Goal: Task Accomplishment & Management: Use online tool/utility

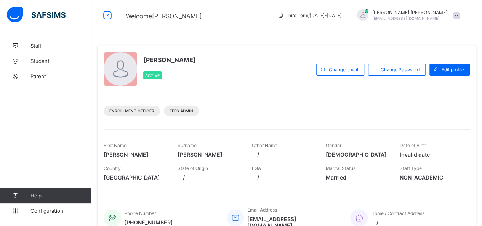
click at [61, 155] on div "Staff Student Parent Help Configuration" at bounding box center [46, 129] width 92 height 196
click at [44, 111] on div "Staff Student Parent Help Configuration" at bounding box center [46, 129] width 92 height 196
click at [37, 108] on div "Staff Student Parent Help Configuration" at bounding box center [46, 129] width 92 height 196
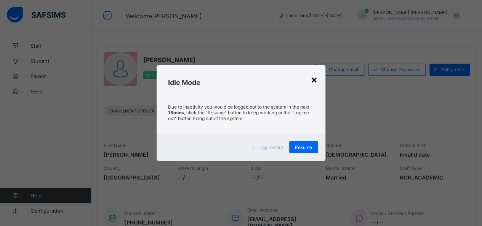
click at [315, 81] on div "×" at bounding box center [314, 79] width 7 height 13
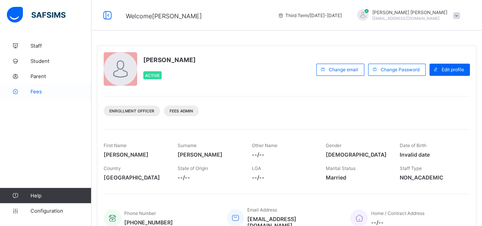
click at [37, 89] on span "Fees" at bounding box center [61, 91] width 61 height 6
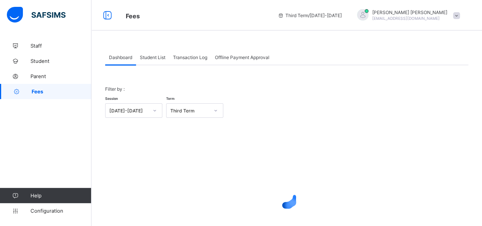
click at [152, 61] on div "Student List" at bounding box center [152, 57] width 33 height 15
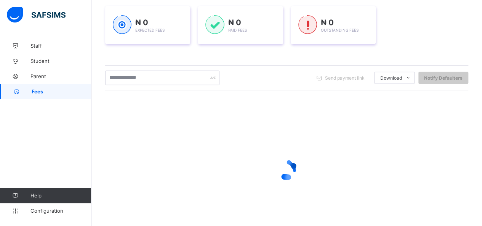
scroll to position [114, 0]
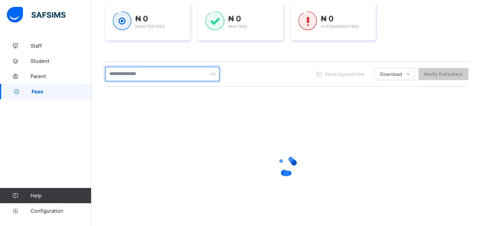
click at [158, 77] on input "text" at bounding box center [162, 74] width 114 height 14
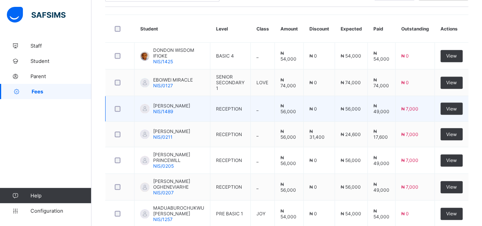
scroll to position [191, 0]
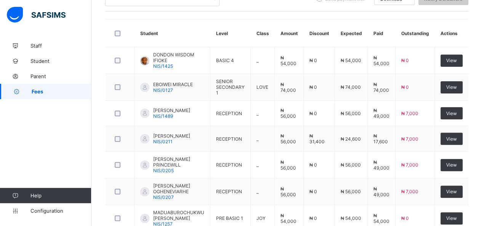
drag, startPoint x: 152, startPoint y: 81, endPoint x: 94, endPoint y: 77, distance: 58.5
click at [89, 90] on span "Fees" at bounding box center [62, 91] width 60 height 6
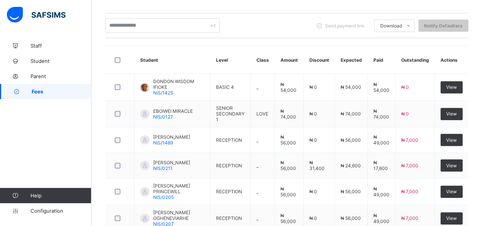
scroll to position [153, 0]
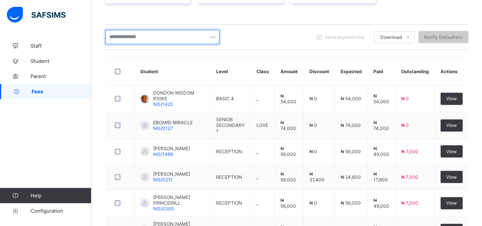
click at [135, 39] on input "text" at bounding box center [162, 37] width 114 height 14
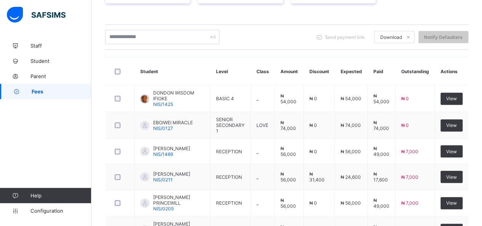
click at [254, 30] on div "Send payment link Download Students Payment Students Payment Status Student Ite…" at bounding box center [286, 37] width 363 height 14
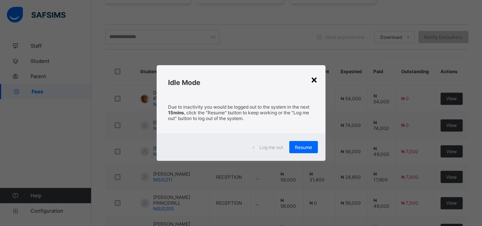
click at [316, 81] on div "×" at bounding box center [314, 79] width 7 height 13
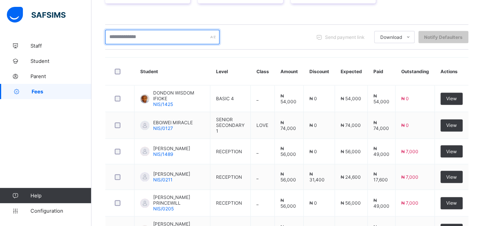
click at [141, 37] on input "text" at bounding box center [162, 37] width 114 height 14
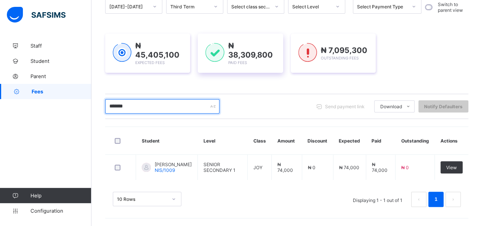
scroll to position [82, 0]
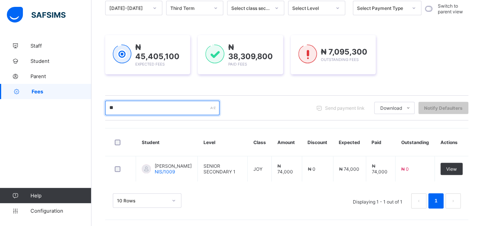
type input "*"
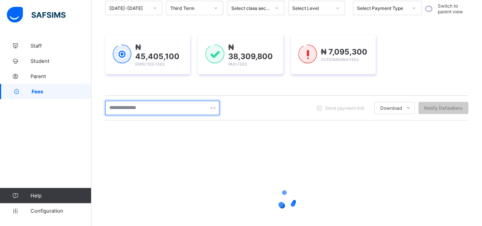
scroll to position [138, 0]
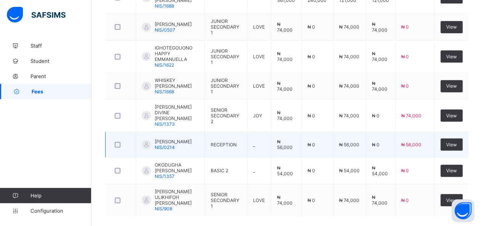
scroll to position [278, 0]
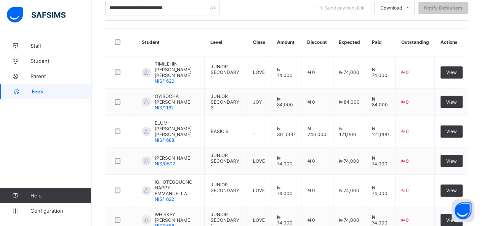
type input "**********"
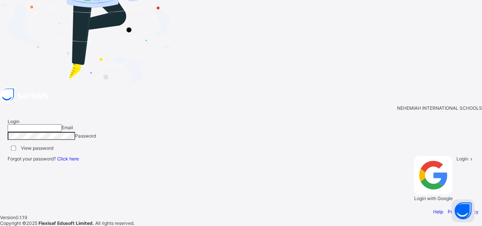
type input "**********"
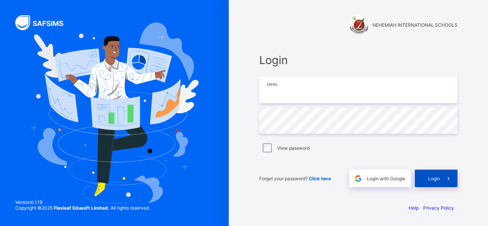
type input "**********"
click at [435, 177] on span "Login" at bounding box center [434, 179] width 12 height 6
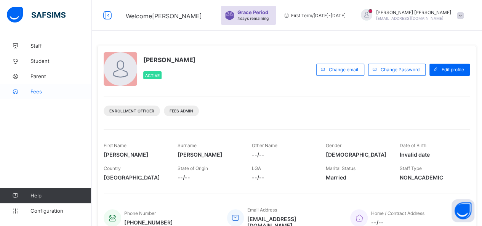
click at [40, 91] on span "Fees" at bounding box center [61, 91] width 61 height 6
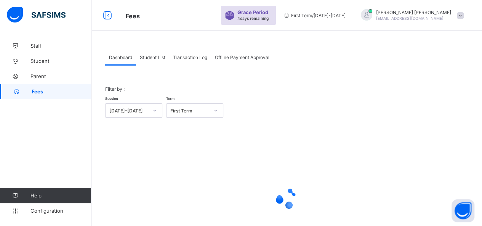
click at [152, 58] on span "Student List" at bounding box center [153, 58] width 26 height 6
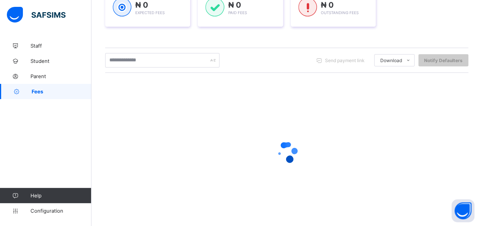
scroll to position [137, 0]
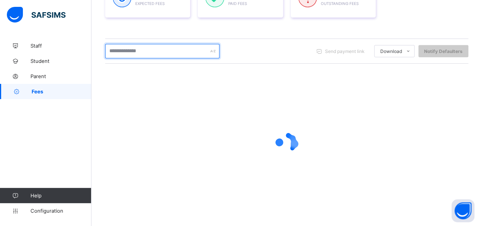
click at [141, 55] on input "text" at bounding box center [162, 51] width 114 height 14
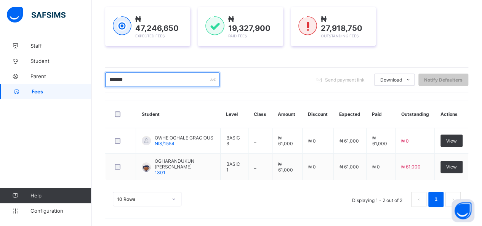
scroll to position [107, 0]
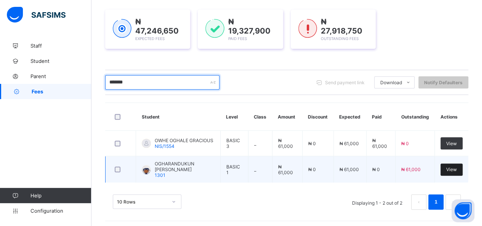
type input "*******"
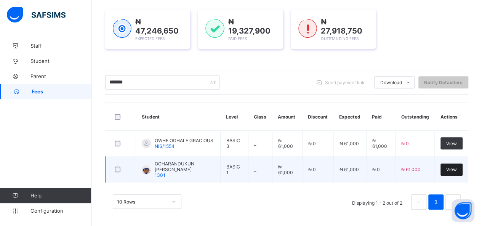
click at [461, 161] on td "View" at bounding box center [452, 169] width 34 height 27
click at [457, 167] on span "View" at bounding box center [451, 170] width 11 height 6
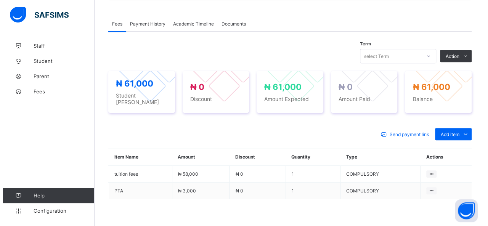
scroll to position [275, 0]
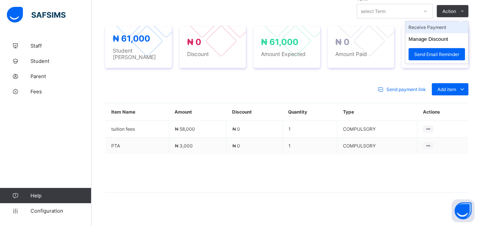
click at [435, 22] on li "Receive Payment" at bounding box center [437, 27] width 63 height 12
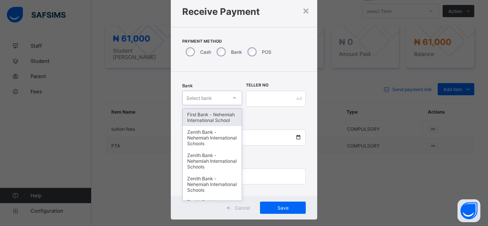
click at [211, 105] on div "option First Bank - Nehemiah International School focused, 1 of 17. 17 results …" at bounding box center [212, 98] width 60 height 14
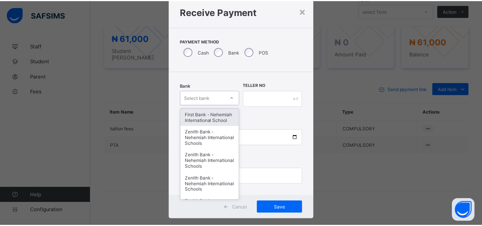
scroll to position [23, 0]
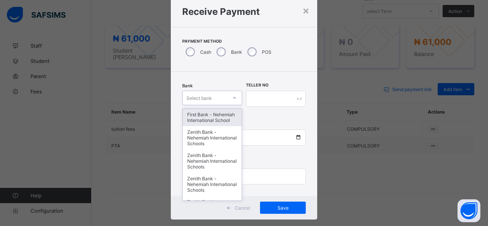
drag, startPoint x: 208, startPoint y: 122, endPoint x: 214, endPoint y: 119, distance: 6.3
click at [208, 122] on div "First Bank - Nehemiah International School" at bounding box center [212, 118] width 59 height 18
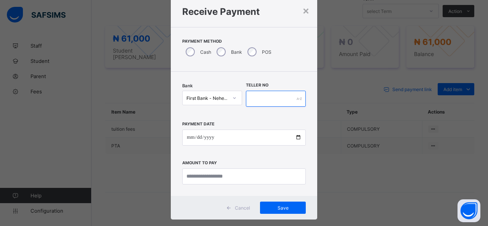
click at [263, 97] on input "text" at bounding box center [276, 99] width 60 height 16
type input "*****"
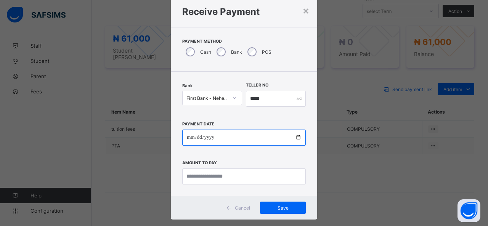
click at [297, 137] on input "date" at bounding box center [244, 138] width 124 height 16
type input "**********"
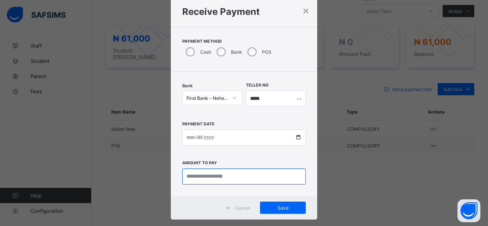
click at [227, 180] on input "currency" at bounding box center [244, 177] width 124 height 16
type input "********"
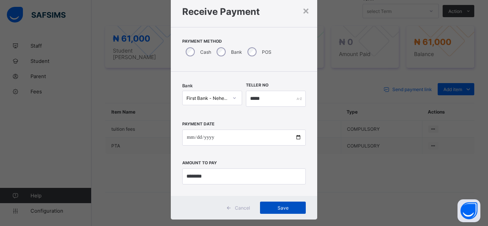
click at [281, 208] on span "Save" at bounding box center [283, 208] width 34 height 6
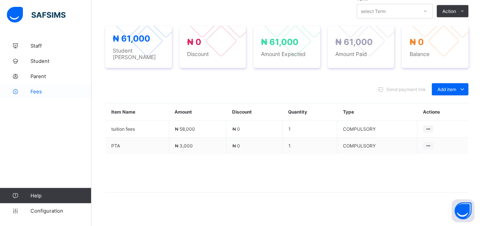
click at [39, 91] on span "Fees" at bounding box center [61, 91] width 61 height 6
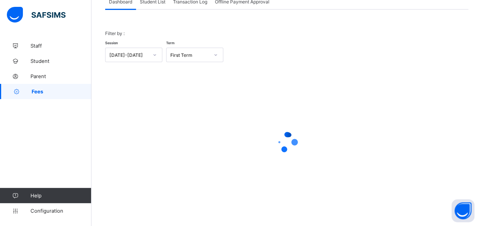
scroll to position [55, 0]
click at [153, 2] on span "Student List" at bounding box center [153, 3] width 26 height 6
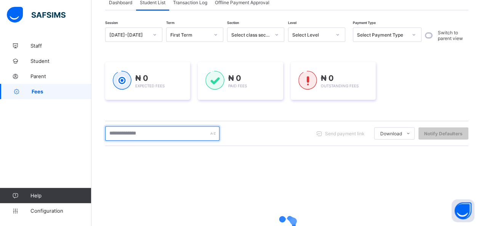
click at [156, 132] on input "text" at bounding box center [162, 133] width 114 height 14
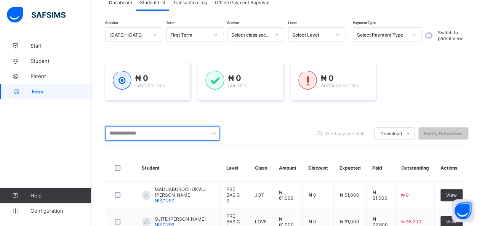
click at [156, 132] on input "text" at bounding box center [162, 133] width 114 height 14
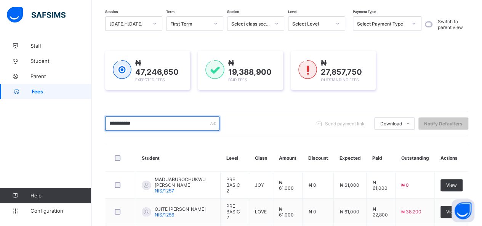
scroll to position [43, 0]
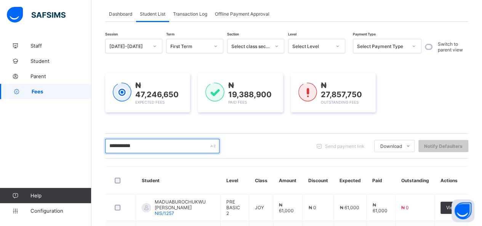
click at [154, 141] on input "**********" at bounding box center [162, 146] width 114 height 14
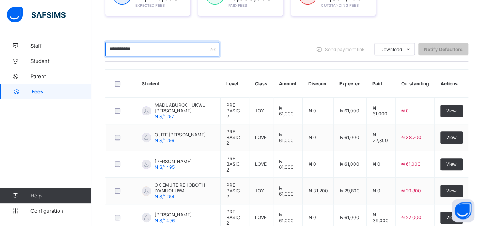
scroll to position [120, 0]
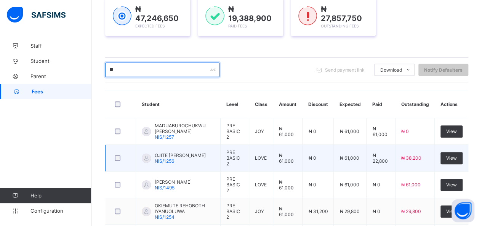
type input "*"
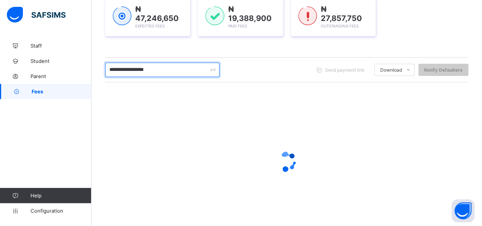
type input "**********"
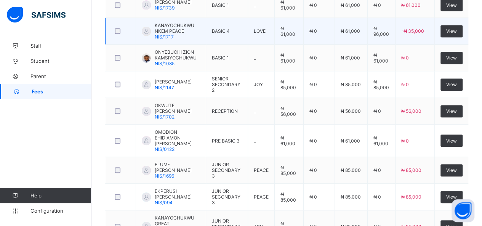
scroll to position [310, 0]
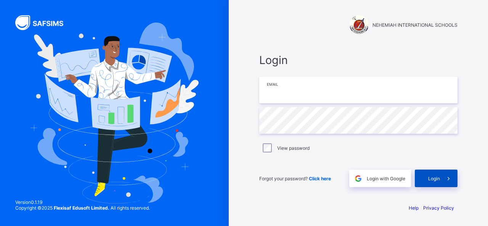
type input "**********"
click at [432, 180] on span "Login" at bounding box center [434, 179] width 12 height 6
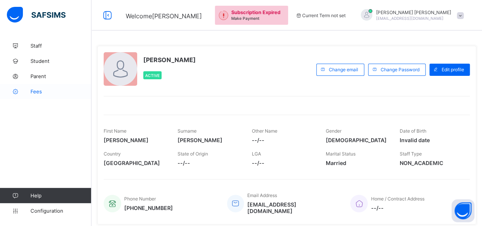
click at [37, 92] on span "Fees" at bounding box center [61, 91] width 61 height 6
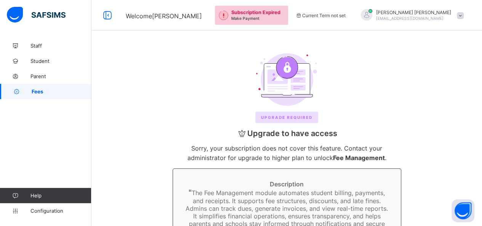
click at [56, 90] on span "Fees" at bounding box center [62, 91] width 60 height 6
click at [159, 87] on div at bounding box center [287, 79] width 360 height 53
click at [43, 87] on link "Fees" at bounding box center [46, 91] width 92 height 15
click at [32, 90] on span "Fees" at bounding box center [62, 91] width 60 height 6
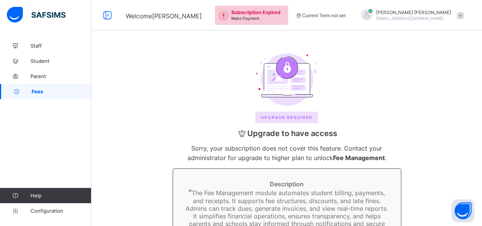
click at [32, 90] on span "Fees" at bounding box center [62, 91] width 60 height 6
drag, startPoint x: 155, startPoint y: 68, endPoint x: 144, endPoint y: 71, distance: 10.9
click at [153, 68] on div at bounding box center [287, 79] width 360 height 53
click at [141, 133] on div "Upgrade REQUIRED Upgrade to have access Sorry, your subscription does not cover…" at bounding box center [287, 182] width 376 height 272
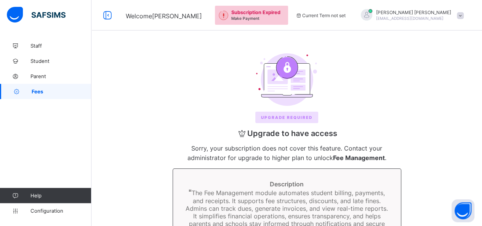
click at [140, 132] on div "Upgrade REQUIRED Upgrade to have access Sorry, your subscription does not cover…" at bounding box center [287, 182] width 376 height 272
click at [34, 86] on link "Fees" at bounding box center [46, 91] width 92 height 15
click at [32, 86] on link "Fees" at bounding box center [46, 91] width 92 height 15
click at [34, 89] on link "Fees" at bounding box center [46, 91] width 92 height 15
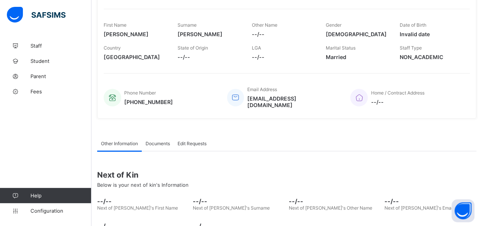
scroll to position [51, 0]
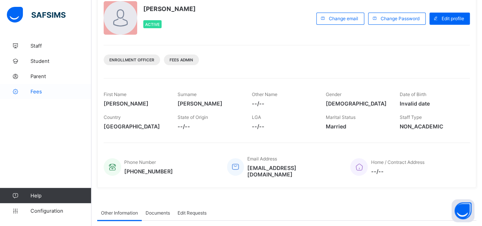
click at [37, 90] on span "Fees" at bounding box center [61, 91] width 61 height 6
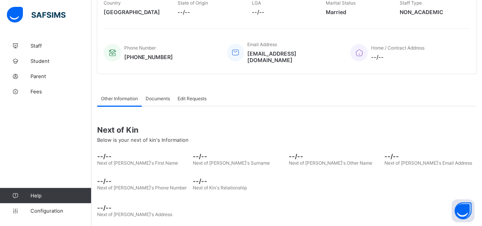
scroll to position [165, 0]
click at [42, 95] on link "Fees" at bounding box center [46, 91] width 92 height 15
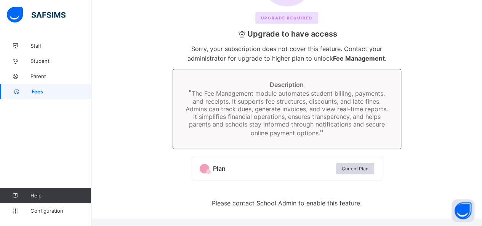
scroll to position [97, 0]
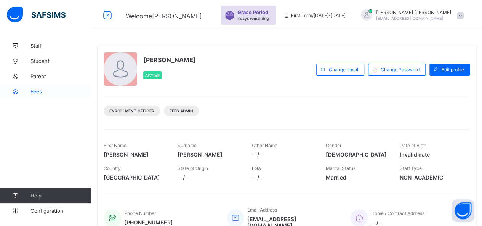
click at [31, 87] on link "Fees" at bounding box center [46, 91] width 92 height 15
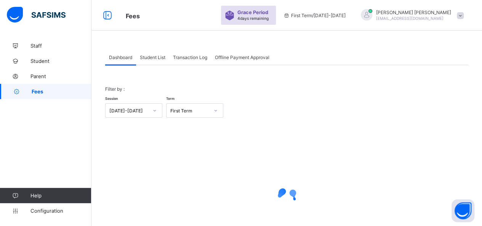
click at [154, 60] on div "Student List" at bounding box center [152, 57] width 33 height 15
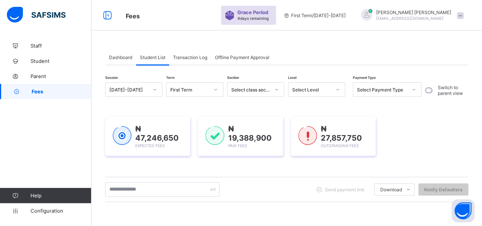
scroll to position [114, 0]
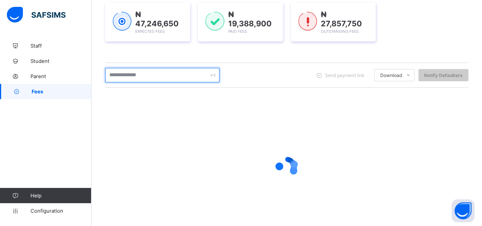
click at [151, 76] on input "text" at bounding box center [162, 75] width 114 height 14
type input "*****"
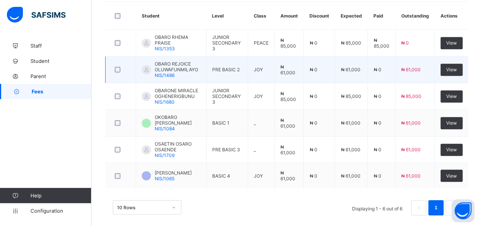
scroll to position [209, 0]
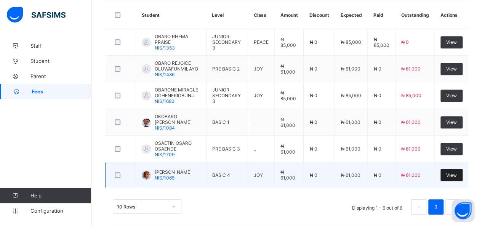
click at [455, 172] on span "View" at bounding box center [451, 175] width 11 height 6
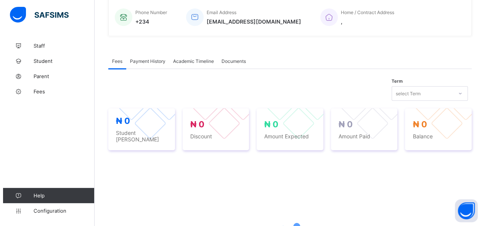
scroll to position [209, 0]
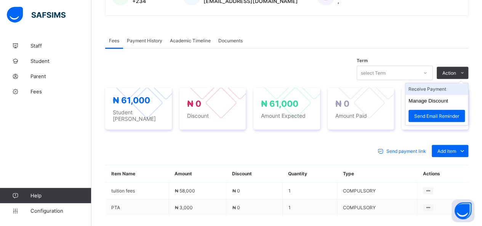
click at [444, 86] on li "Receive Payment" at bounding box center [437, 89] width 63 height 12
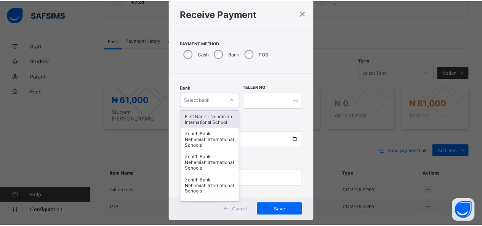
scroll to position [23, 0]
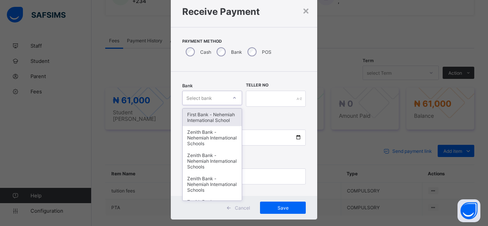
click at [215, 105] on div "option First Bank - Nehemiah International School focused, 1 of 17. 17 results …" at bounding box center [212, 98] width 60 height 14
click at [209, 125] on div "First Bank - Nehemiah International School" at bounding box center [212, 118] width 59 height 18
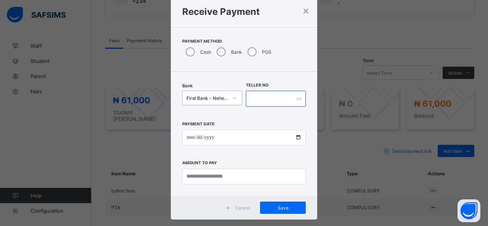
click at [265, 101] on input "text" at bounding box center [276, 99] width 60 height 16
type input "*****"
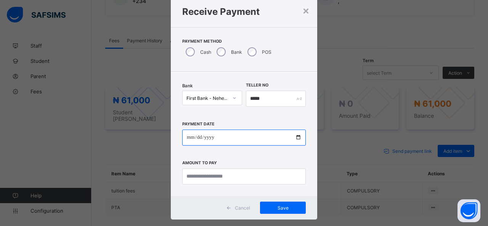
click at [297, 137] on input "date" at bounding box center [244, 138] width 124 height 16
type input "**********"
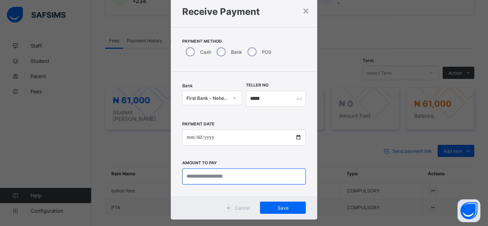
click at [218, 180] on input "currency" at bounding box center [244, 177] width 124 height 16
type input "********"
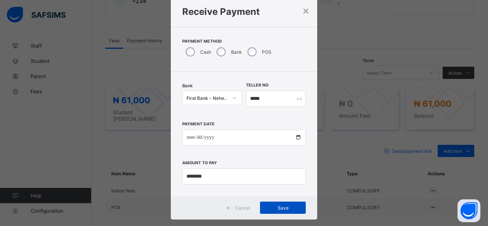
click at [271, 204] on div "Save" at bounding box center [283, 208] width 46 height 12
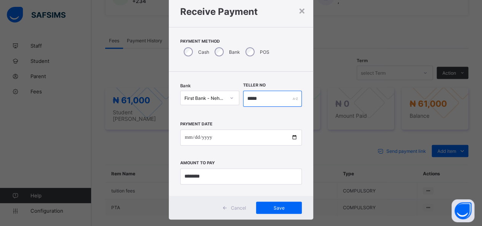
click at [260, 97] on input "*****" at bounding box center [272, 99] width 59 height 16
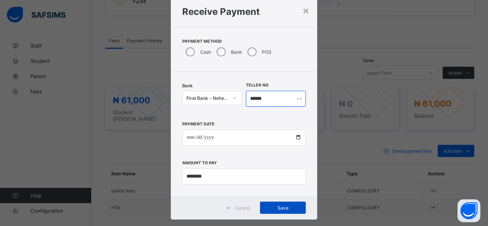
type input "******"
click at [277, 208] on span "Save" at bounding box center [283, 208] width 34 height 6
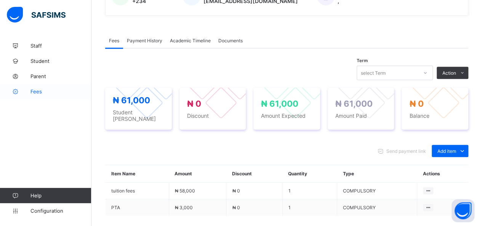
click at [36, 91] on span "Fees" at bounding box center [61, 91] width 61 height 6
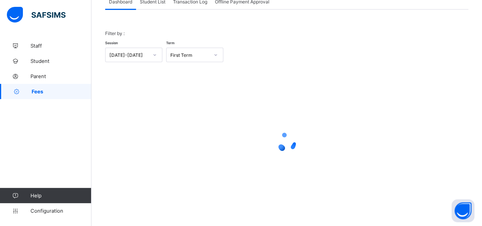
scroll to position [55, 0]
click at [154, 3] on span "Student List" at bounding box center [153, 3] width 26 height 6
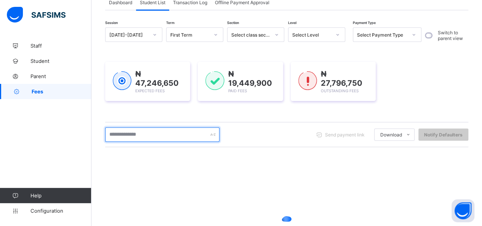
click at [161, 137] on input "text" at bounding box center [162, 134] width 114 height 14
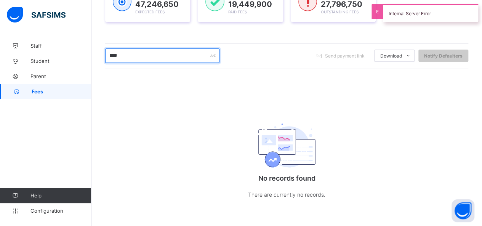
scroll to position [134, 0]
type input "*"
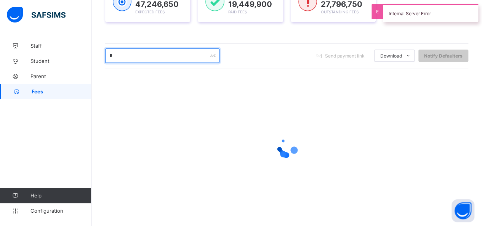
scroll to position [138, 0]
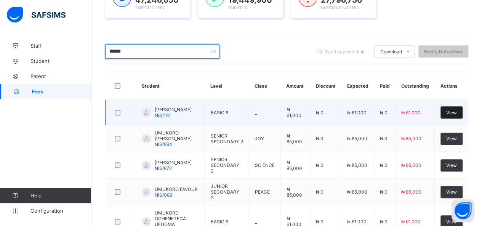
type input "******"
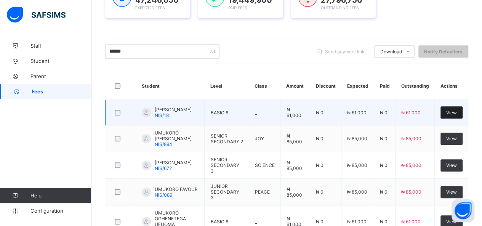
click at [457, 110] on span "View" at bounding box center [451, 113] width 11 height 6
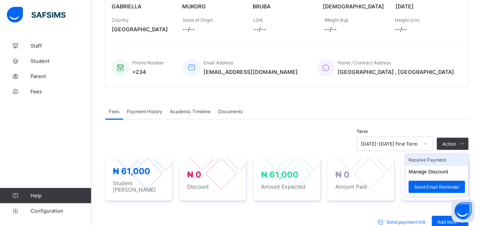
click at [446, 155] on li "Receive Payment" at bounding box center [437, 160] width 63 height 12
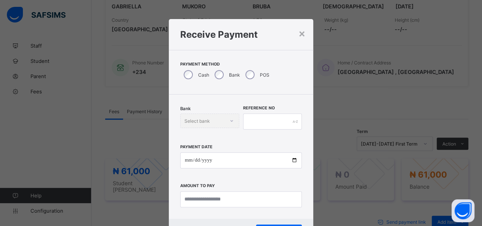
click at [223, 75] on div "Bank" at bounding box center [226, 75] width 31 height 16
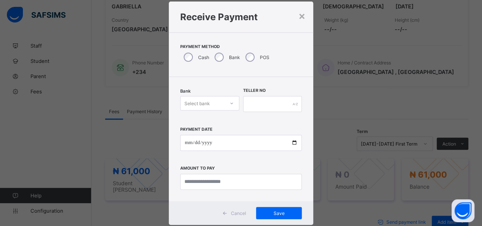
click at [222, 111] on div "Select bank" at bounding box center [209, 103] width 59 height 14
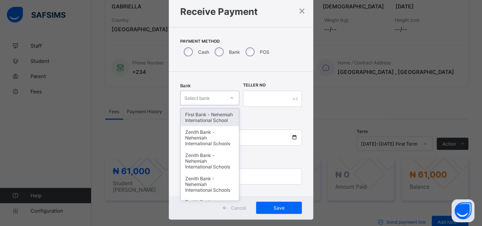
scroll to position [23, 0]
click at [219, 126] on div "First Bank - Nehemiah International School" at bounding box center [210, 118] width 58 height 18
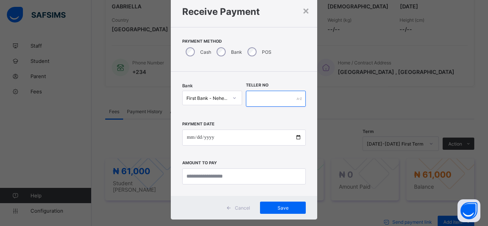
click at [276, 100] on input "text" at bounding box center [276, 99] width 60 height 16
type input "*****"
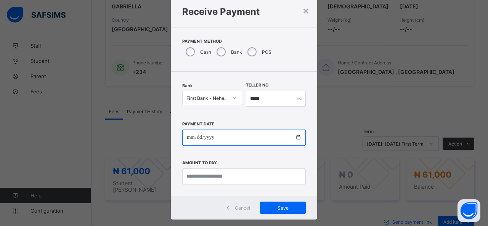
click at [298, 140] on input "date" at bounding box center [244, 138] width 124 height 16
type input "**********"
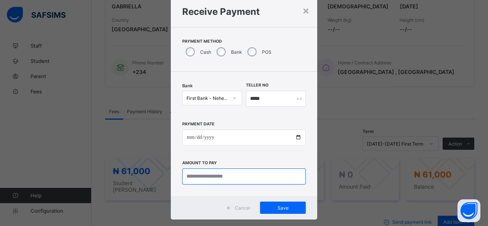
click at [201, 179] on input "currency" at bounding box center [244, 177] width 124 height 16
type input "********"
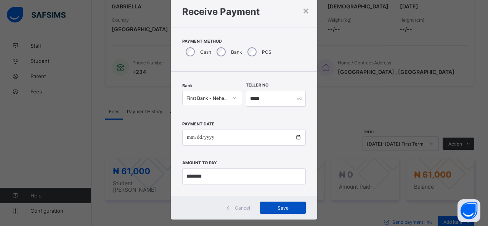
click at [270, 211] on div "Save" at bounding box center [283, 208] width 46 height 12
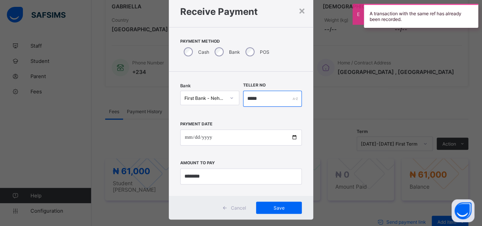
click at [262, 97] on input "*****" at bounding box center [272, 99] width 59 height 16
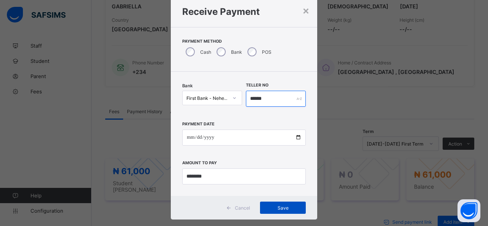
type input "******"
click at [282, 205] on span "Save" at bounding box center [283, 208] width 34 height 6
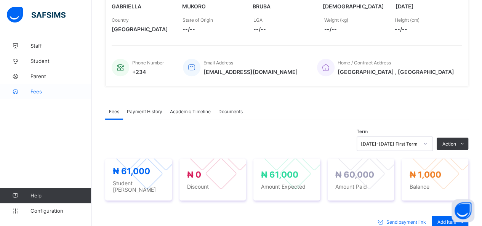
click at [35, 89] on span "Fees" at bounding box center [61, 91] width 61 height 6
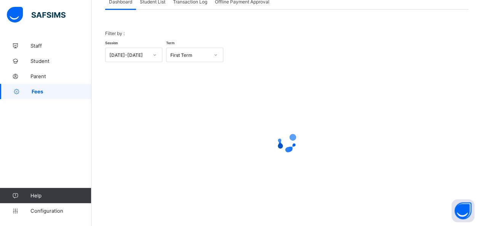
scroll to position [55, 0]
click at [155, 2] on span "Student List" at bounding box center [153, 3] width 26 height 6
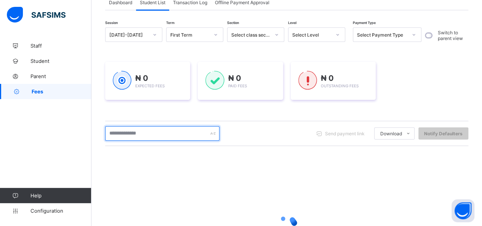
click at [154, 134] on input "text" at bounding box center [162, 133] width 114 height 14
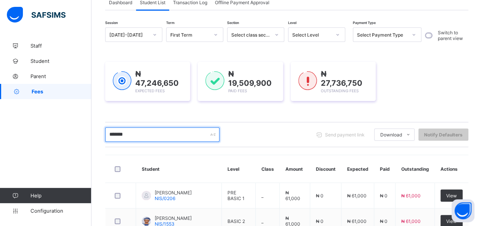
click at [154, 134] on input "*******" at bounding box center [162, 134] width 114 height 14
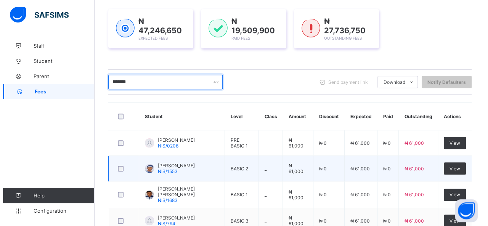
scroll to position [131, 0]
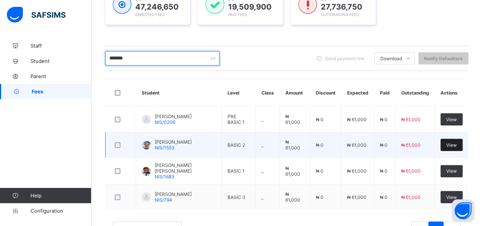
type input "*******"
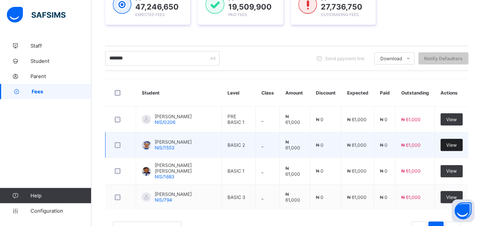
click at [461, 147] on div "View" at bounding box center [452, 145] width 22 height 12
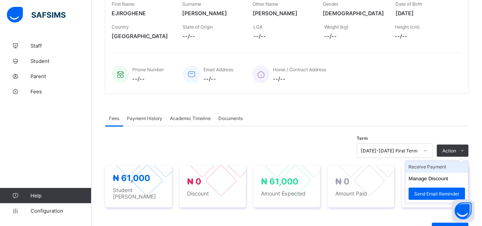
click at [432, 164] on li "Receive Payment" at bounding box center [437, 167] width 63 height 12
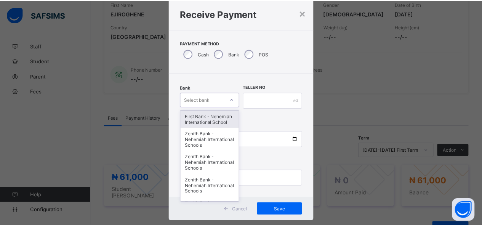
scroll to position [23, 0]
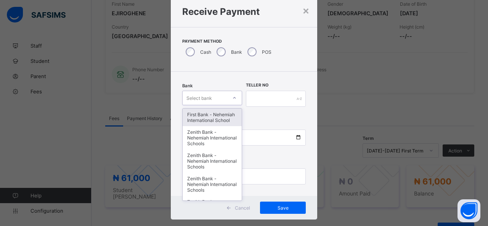
click at [217, 105] on div "option First Bank - Nehemiah International School focused, 1 of 17. 17 results …" at bounding box center [212, 98] width 60 height 14
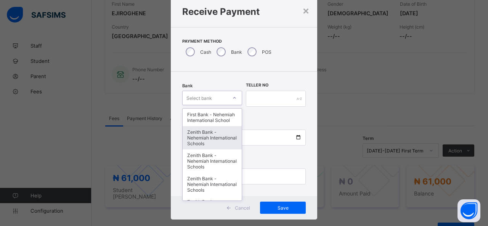
click at [204, 133] on div "Zenith Bank - Nehemiah International Schools" at bounding box center [212, 137] width 59 height 23
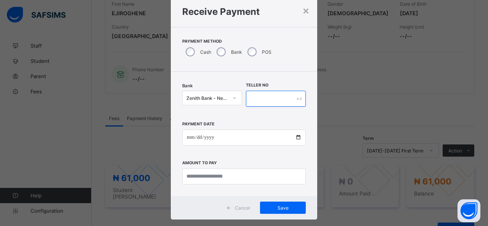
click at [259, 104] on input "text" at bounding box center [276, 99] width 60 height 16
type input "*****"
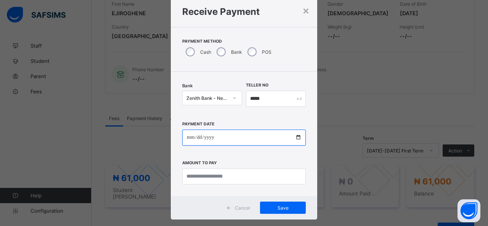
click at [296, 135] on input "date" at bounding box center [244, 138] width 124 height 16
type input "**********"
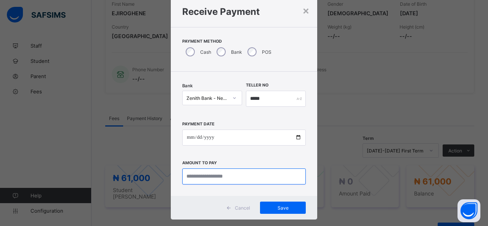
click at [206, 177] on input "currency" at bounding box center [244, 177] width 124 height 16
type input "********"
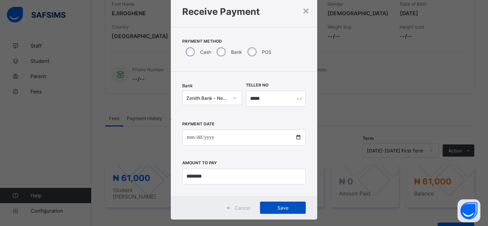
click at [278, 205] on span "Save" at bounding box center [283, 208] width 34 height 6
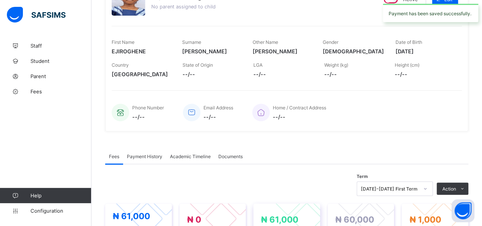
scroll to position [131, 0]
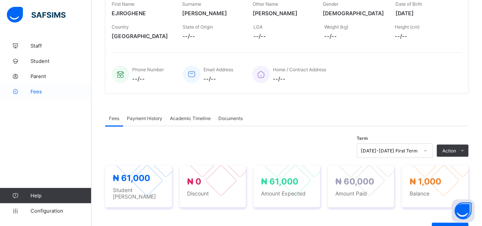
click at [40, 90] on span "Fees" at bounding box center [61, 91] width 61 height 6
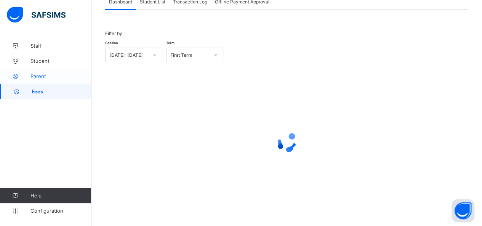
scroll to position [55, 0]
click at [155, 2] on span "Student List" at bounding box center [153, 3] width 26 height 6
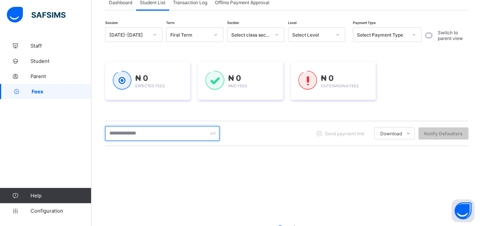
click at [148, 135] on input "text" at bounding box center [162, 133] width 114 height 14
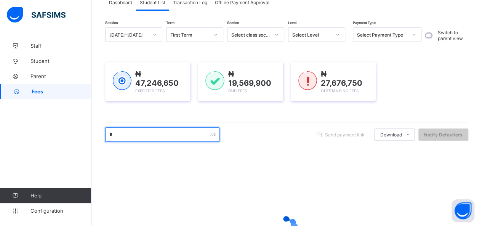
click at [128, 142] on input "*" at bounding box center [162, 134] width 114 height 14
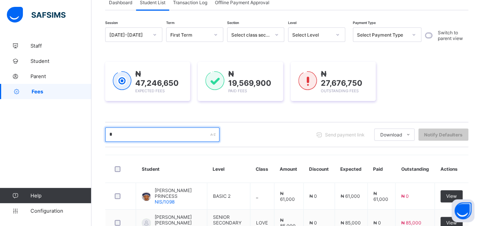
scroll to position [17, 0]
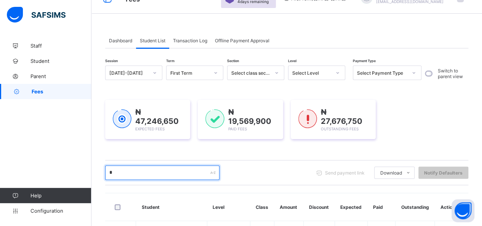
type input "*******"
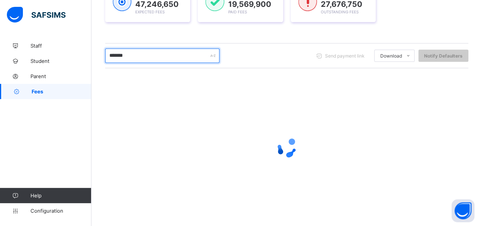
scroll to position [138, 0]
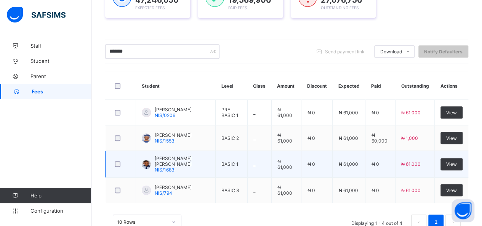
click at [464, 155] on td "View" at bounding box center [452, 164] width 34 height 27
click at [457, 161] on span "View" at bounding box center [451, 164] width 11 height 6
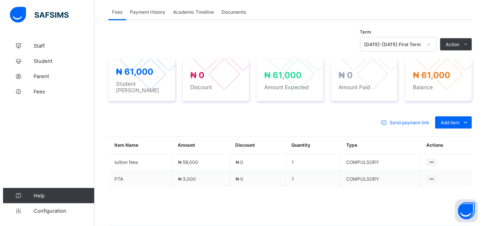
scroll to position [252, 0]
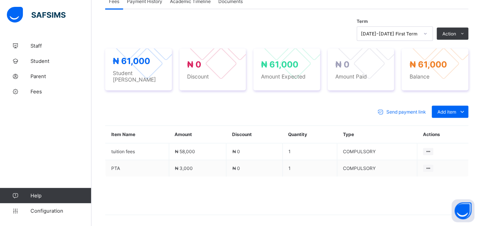
drag, startPoint x: 432, startPoint y: 46, endPoint x: 423, endPoint y: 47, distance: 9.2
click at [0, 0] on li "Receive Payment" at bounding box center [0, 0] width 0 height 0
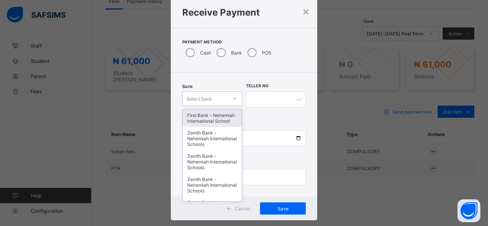
click at [221, 106] on div "option First Bank - Nehemiah International School focused, 1 of 17. 17 results …" at bounding box center [212, 99] width 60 height 14
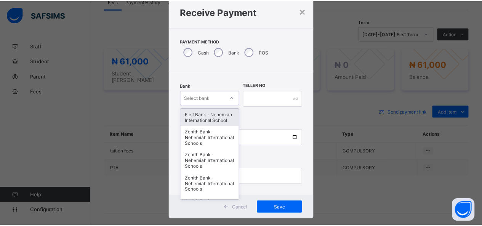
scroll to position [23, 0]
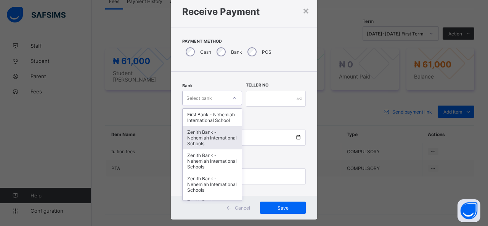
click at [222, 137] on div "Zenith Bank - Nehemiah International Schools" at bounding box center [212, 137] width 59 height 23
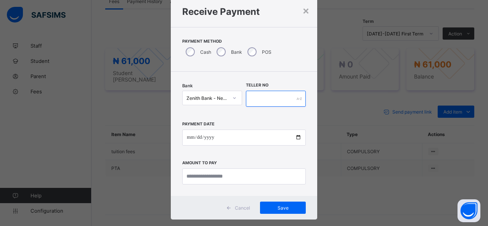
click at [266, 95] on input "text" at bounding box center [276, 99] width 60 height 16
type input "*****"
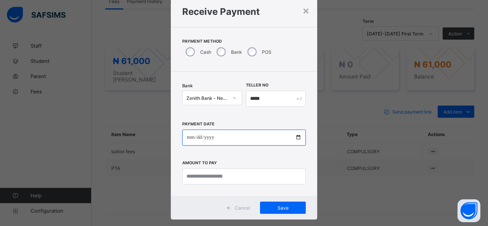
click at [297, 138] on input "date" at bounding box center [244, 138] width 124 height 16
type input "**********"
click at [299, 139] on input "**********" at bounding box center [244, 138] width 124 height 16
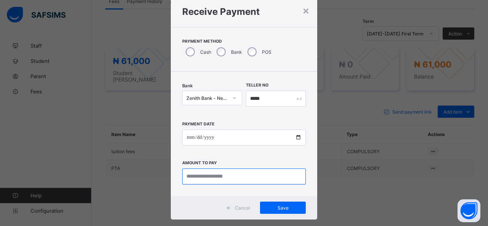
drag, startPoint x: 199, startPoint y: 176, endPoint x: 198, endPoint y: 169, distance: 6.9
click at [199, 169] on input "currency" at bounding box center [244, 177] width 124 height 16
type input "********"
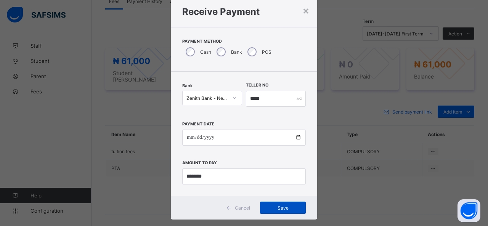
click at [298, 203] on div "Save" at bounding box center [283, 208] width 46 height 12
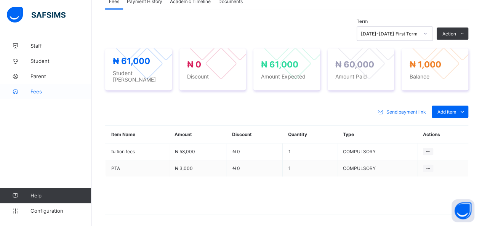
click at [36, 90] on span "Fees" at bounding box center [61, 91] width 61 height 6
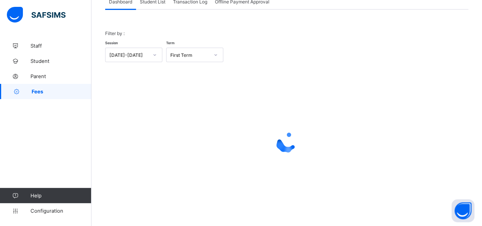
scroll to position [55, 0]
click at [149, 3] on span "Student List" at bounding box center [153, 3] width 26 height 6
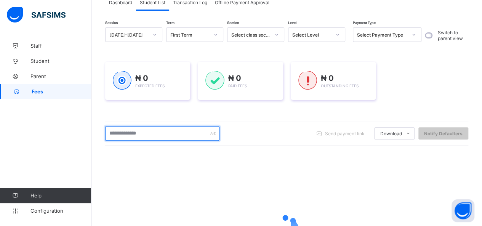
click at [159, 136] on input "text" at bounding box center [162, 133] width 114 height 14
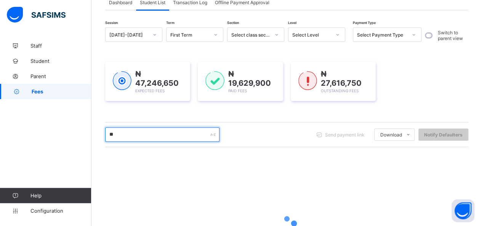
type input "*******"
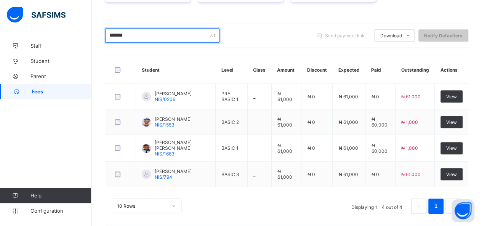
scroll to position [158, 0]
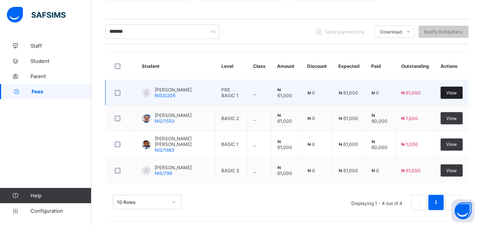
click at [457, 92] on span "View" at bounding box center [451, 93] width 11 height 6
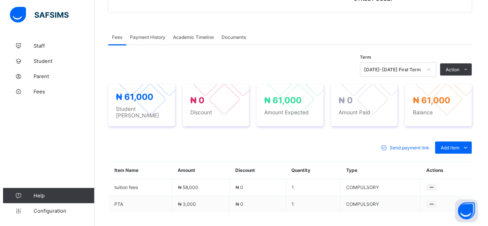
scroll to position [234, 0]
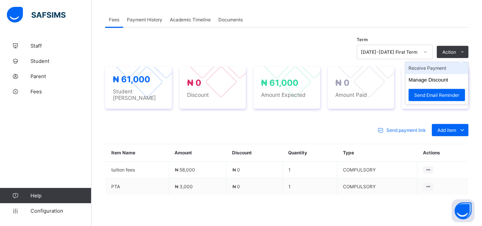
click at [434, 65] on li "Receive Payment" at bounding box center [437, 68] width 63 height 12
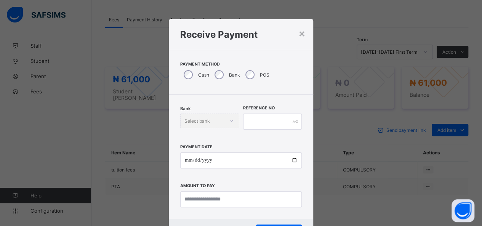
click at [222, 71] on div "Bank" at bounding box center [226, 75] width 31 height 16
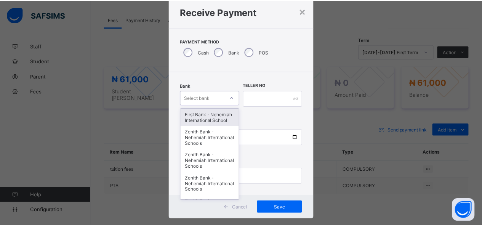
scroll to position [23, 0]
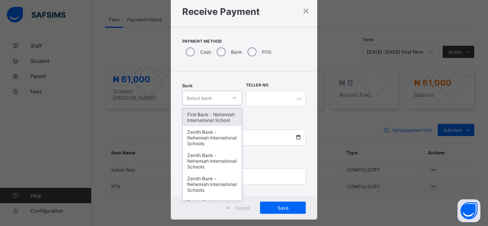
click at [231, 105] on div "option First Bank - Nehemiah International School focused, 1 of 17. 17 results …" at bounding box center [212, 98] width 60 height 14
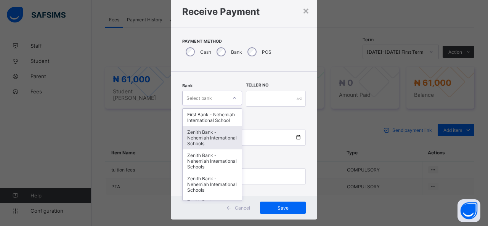
drag, startPoint x: 202, startPoint y: 138, endPoint x: 221, endPoint y: 125, distance: 23.3
click at [209, 136] on div "Zenith Bank - Nehemiah International Schools" at bounding box center [212, 137] width 59 height 23
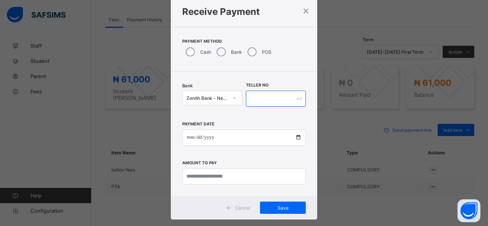
click at [254, 99] on input "text" at bounding box center [276, 99] width 60 height 16
type input "*****"
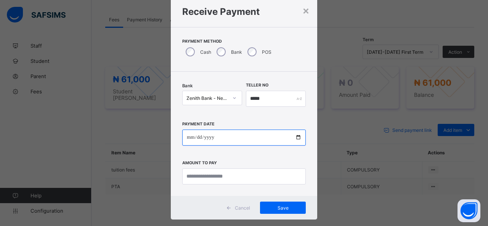
click at [297, 136] on input "date" at bounding box center [244, 138] width 124 height 16
click at [298, 138] on input "**********" at bounding box center [244, 138] width 124 height 16
type input "**********"
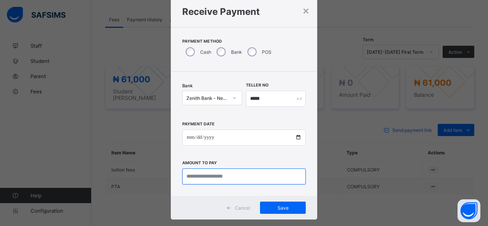
click at [220, 175] on input "currency" at bounding box center [244, 177] width 124 height 16
type input "********"
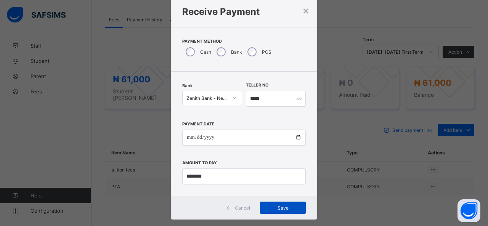
click at [273, 208] on span "Save" at bounding box center [283, 208] width 34 height 6
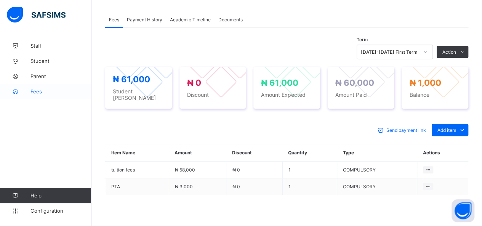
click at [39, 88] on span "Fees" at bounding box center [61, 91] width 61 height 6
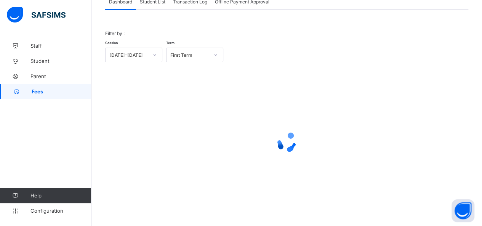
scroll to position [55, 0]
click at [152, 3] on span "Student List" at bounding box center [153, 3] width 26 height 6
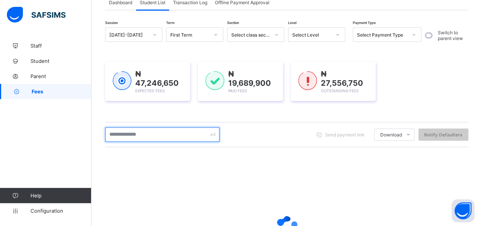
click at [149, 137] on input "text" at bounding box center [162, 134] width 114 height 14
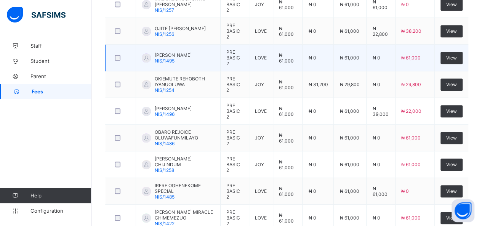
scroll to position [158, 0]
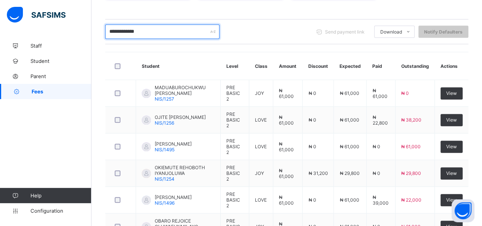
click at [140, 29] on input "**********" at bounding box center [162, 31] width 114 height 14
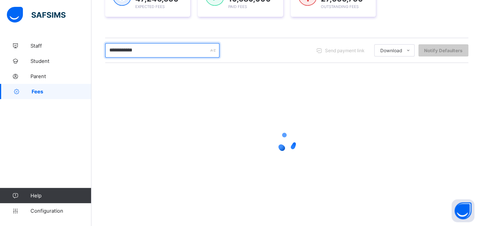
scroll to position [138, 0]
type input "*"
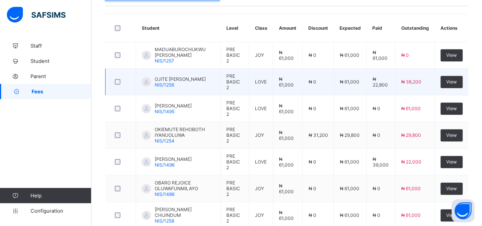
scroll to position [158, 0]
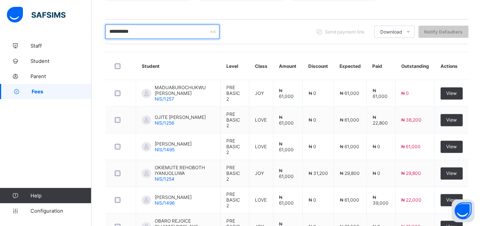
drag, startPoint x: 137, startPoint y: 25, endPoint x: 141, endPoint y: 21, distance: 5.1
click at [139, 23] on div "**********" at bounding box center [286, 31] width 363 height 25
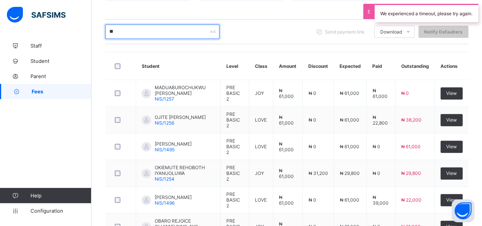
type input "*"
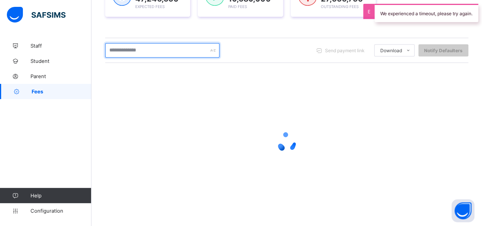
scroll to position [138, 0]
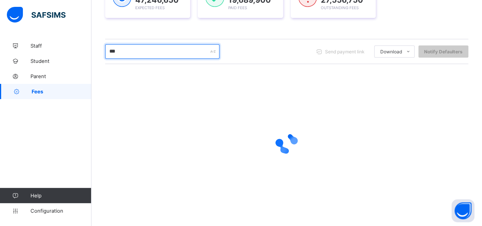
type input "*******"
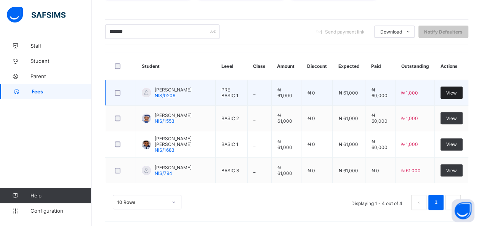
click at [455, 88] on div "View" at bounding box center [452, 93] width 22 height 12
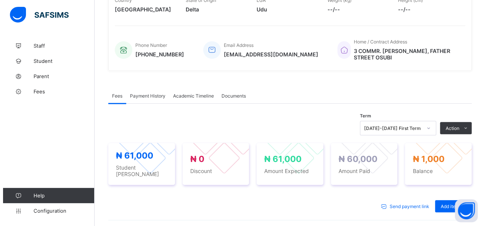
scroll to position [196, 0]
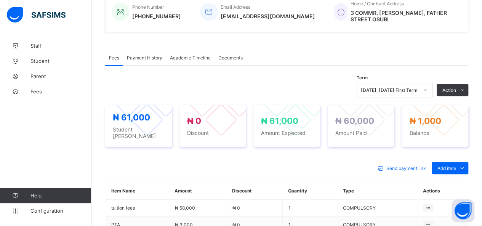
click at [0, 0] on li "Receive Payment" at bounding box center [0, 0] width 0 height 0
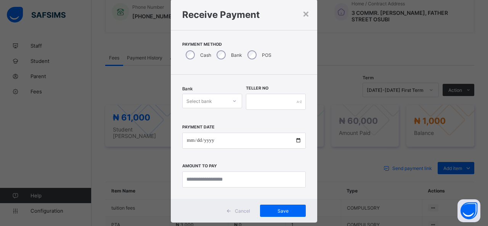
click at [216, 108] on div "Select bank" at bounding box center [212, 101] width 60 height 14
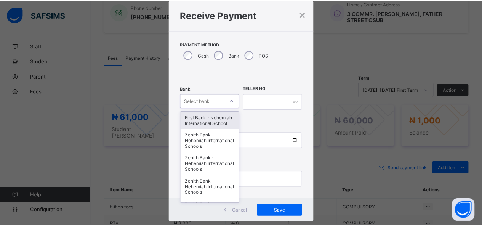
scroll to position [23, 0]
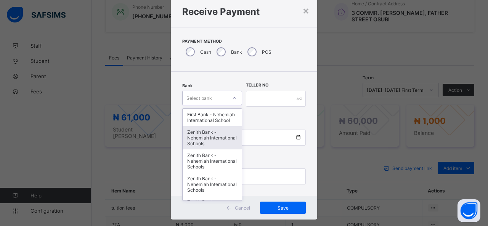
click at [208, 137] on div "Zenith Bank - Nehemiah International Schools" at bounding box center [212, 137] width 59 height 23
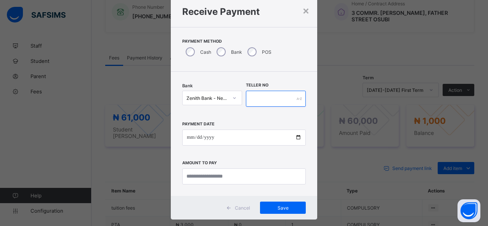
click at [270, 99] on input "text" at bounding box center [276, 99] width 60 height 16
type input "*****"
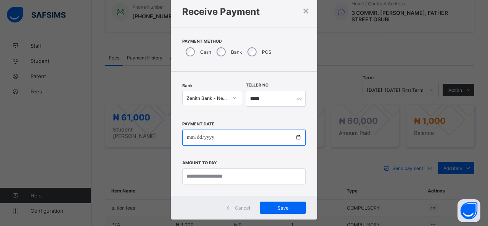
click at [297, 136] on input "date" at bounding box center [244, 138] width 124 height 16
type input "**********"
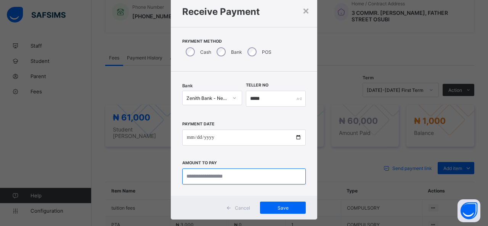
click at [216, 177] on input "currency" at bounding box center [244, 177] width 124 height 16
type input "*******"
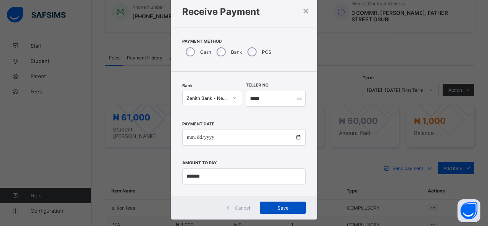
click at [293, 203] on div "Save" at bounding box center [283, 208] width 46 height 12
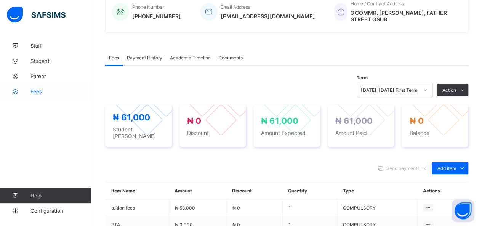
click at [36, 92] on span "Fees" at bounding box center [61, 91] width 61 height 6
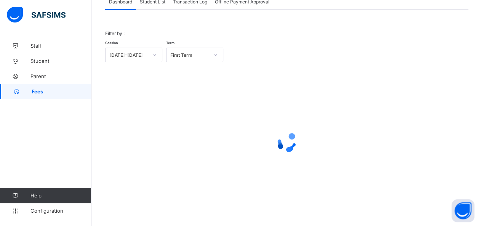
scroll to position [55, 0]
click at [160, 2] on span "Student List" at bounding box center [153, 3] width 26 height 6
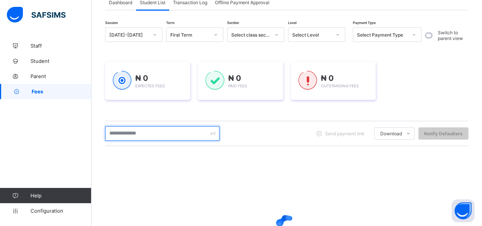
click at [163, 130] on input "text" at bounding box center [162, 133] width 114 height 14
type input "*******"
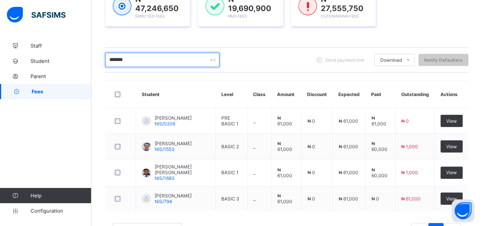
scroll to position [131, 0]
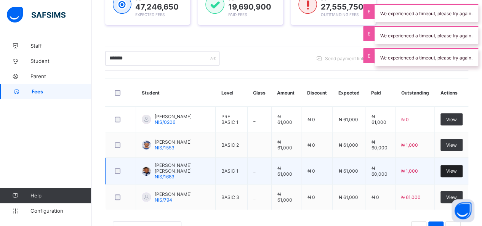
click at [457, 169] on span "View" at bounding box center [451, 171] width 11 height 6
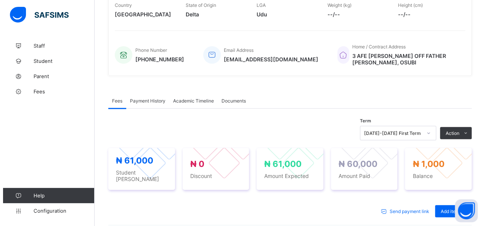
scroll to position [169, 0]
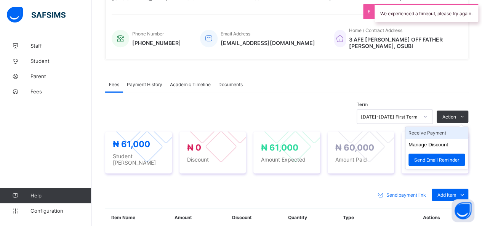
click at [427, 132] on li "Receive Payment" at bounding box center [437, 133] width 63 height 12
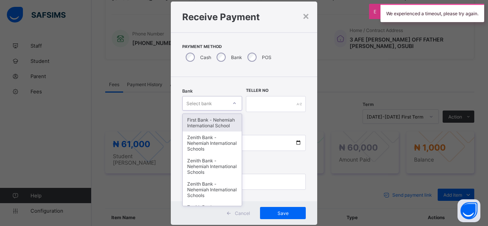
click at [219, 111] on div "option First Bank - Nehemiah International School focused, 1 of 17. 17 results …" at bounding box center [212, 103] width 60 height 14
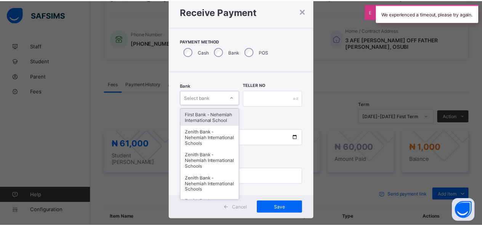
scroll to position [23, 0]
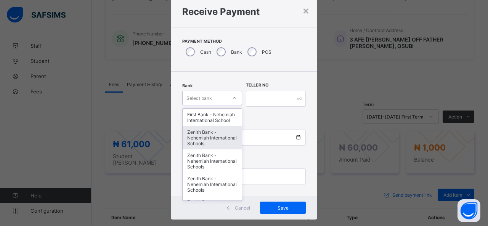
drag, startPoint x: 204, startPoint y: 140, endPoint x: 233, endPoint y: 126, distance: 32.4
click at [213, 138] on div "Zenith Bank - Nehemiah International Schools" at bounding box center [212, 137] width 59 height 23
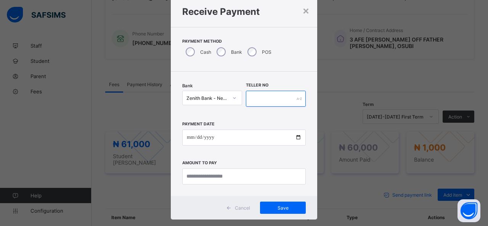
click at [266, 95] on input "text" at bounding box center [276, 99] width 60 height 16
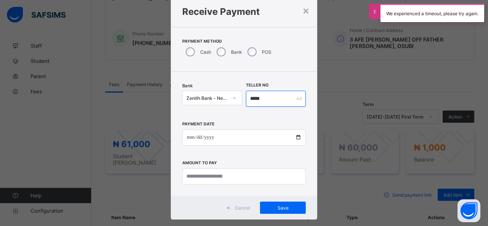
type input "*****"
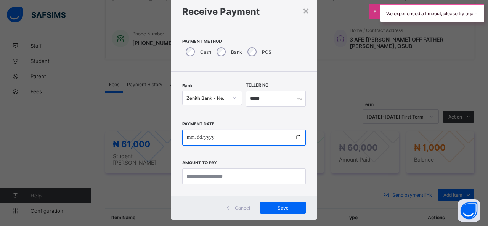
click at [298, 138] on input "date" at bounding box center [244, 138] width 124 height 16
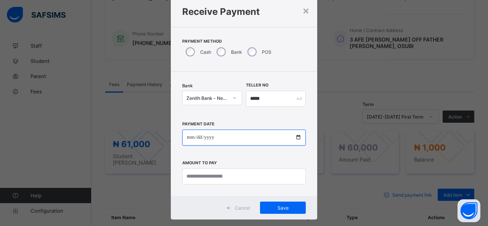
type input "**********"
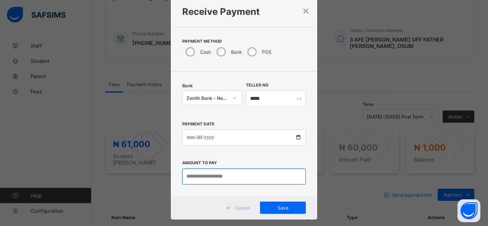
click at [207, 174] on input "currency" at bounding box center [244, 177] width 124 height 16
type input "*******"
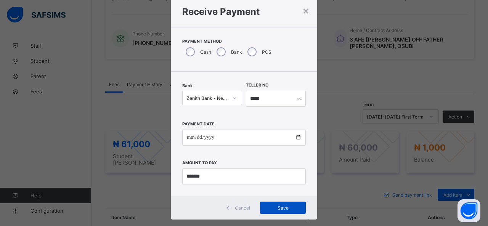
click at [276, 209] on span "Save" at bounding box center [283, 208] width 34 height 6
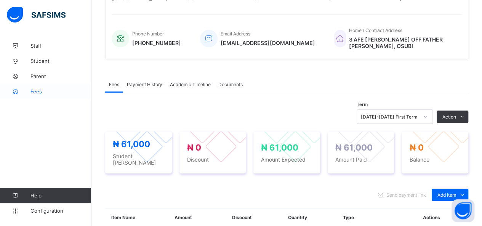
click at [39, 93] on span "Fees" at bounding box center [61, 91] width 61 height 6
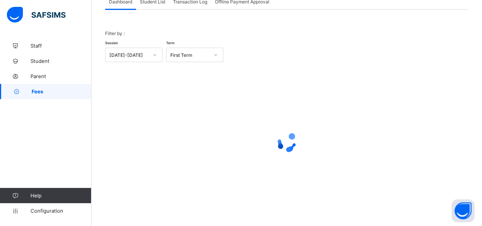
scroll to position [55, 0]
click at [159, 3] on span "Student List" at bounding box center [153, 3] width 26 height 6
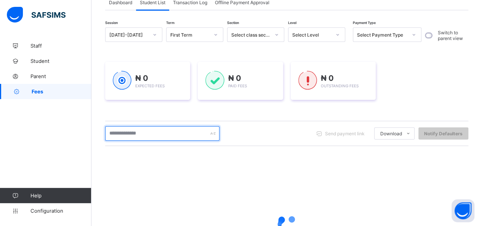
click at [155, 138] on input "text" at bounding box center [162, 133] width 114 height 14
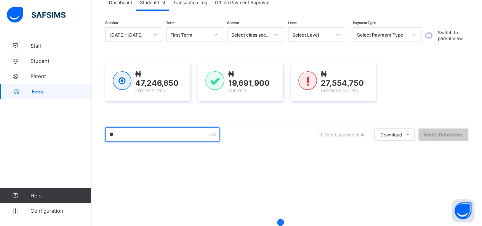
type input "*******"
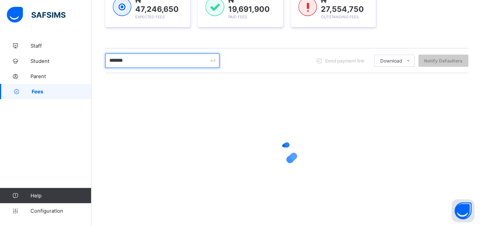
scroll to position [131, 0]
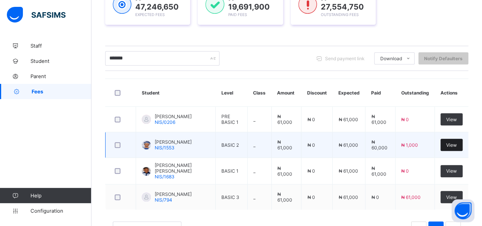
click at [457, 143] on span "View" at bounding box center [451, 145] width 11 height 6
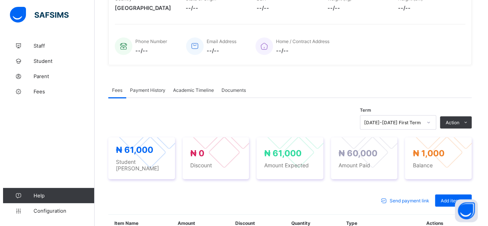
scroll to position [246, 0]
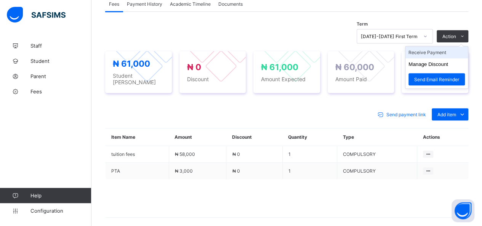
click at [442, 50] on li "Receive Payment" at bounding box center [437, 53] width 63 height 12
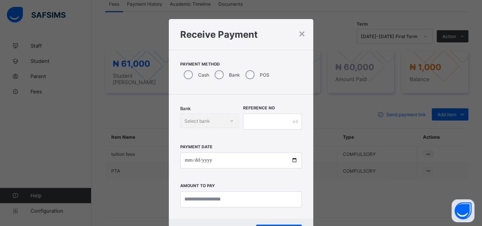
click at [222, 76] on div "Bank" at bounding box center [226, 75] width 31 height 16
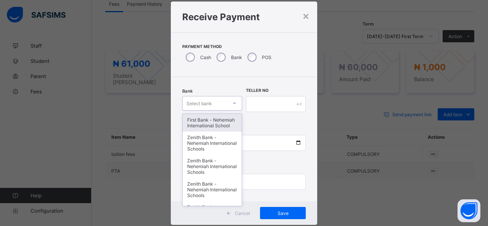
click at [223, 111] on div "option First Bank - Nehemiah International School focused, 1 of 17. 17 results …" at bounding box center [212, 103] width 60 height 14
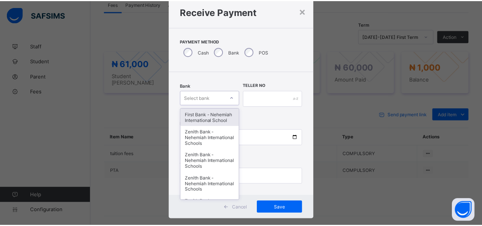
scroll to position [23, 0]
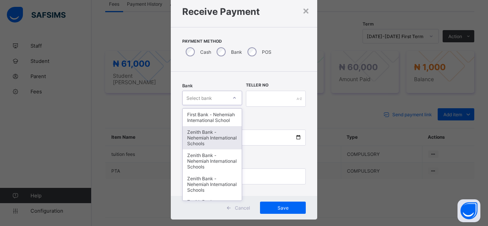
click at [216, 148] on div "Zenith Bank - Nehemiah International Schools" at bounding box center [212, 137] width 59 height 23
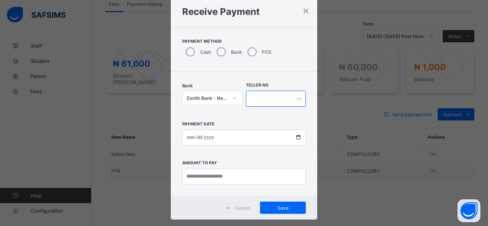
click at [271, 98] on input "text" at bounding box center [276, 99] width 60 height 16
type input "*****"
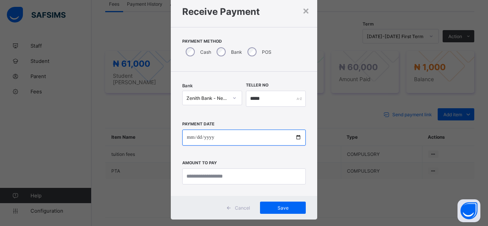
click at [301, 134] on input "date" at bounding box center [244, 138] width 124 height 16
click at [300, 137] on input "date" at bounding box center [244, 138] width 124 height 16
click at [295, 136] on input "date" at bounding box center [244, 138] width 124 height 16
type input "**********"
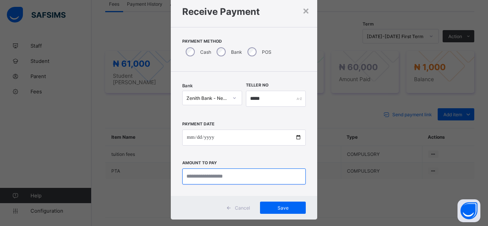
click at [201, 177] on input "currency" at bounding box center [244, 177] width 124 height 16
type input "*******"
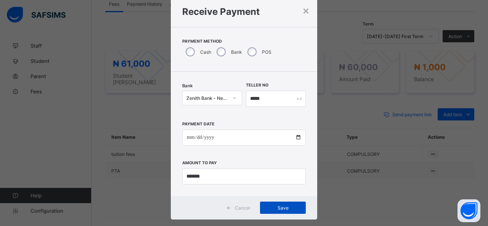
click at [273, 206] on span "Save" at bounding box center [283, 208] width 34 height 6
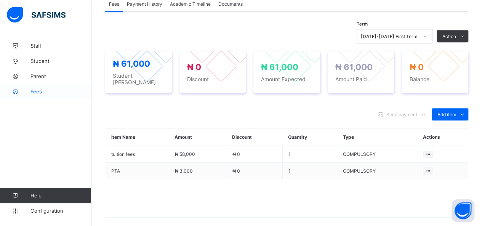
click at [36, 90] on span "Fees" at bounding box center [61, 91] width 61 height 6
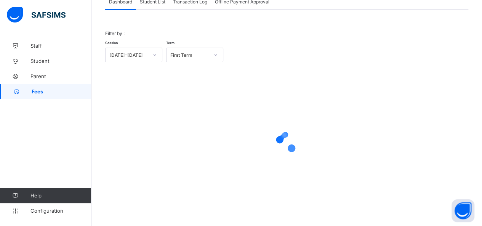
scroll to position [55, 0]
click at [156, 3] on span "Student List" at bounding box center [153, 3] width 26 height 6
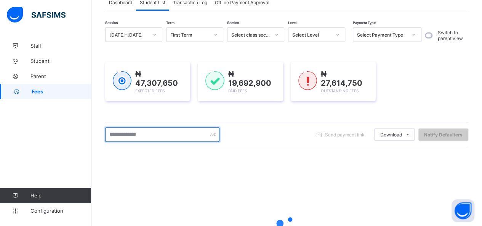
click at [143, 136] on input "text" at bounding box center [162, 134] width 114 height 14
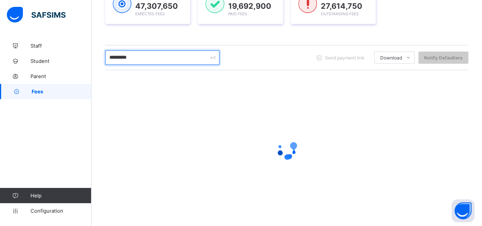
scroll to position [138, 0]
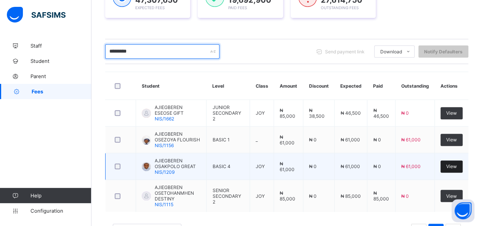
type input "*********"
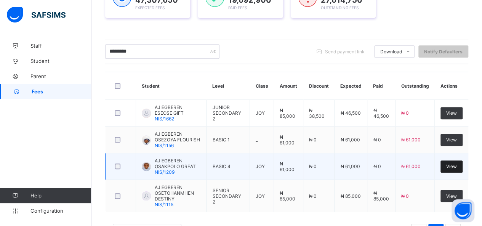
click at [455, 164] on span "View" at bounding box center [451, 167] width 11 height 6
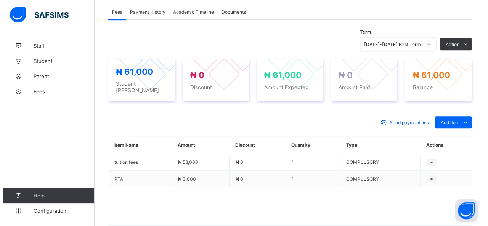
scroll to position [252, 0]
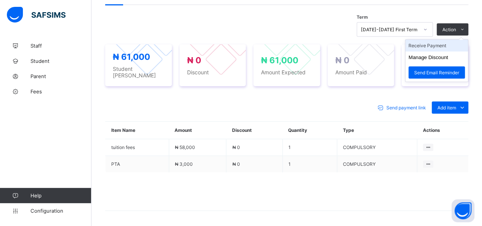
click at [451, 44] on li "Receive Payment" at bounding box center [437, 46] width 63 height 12
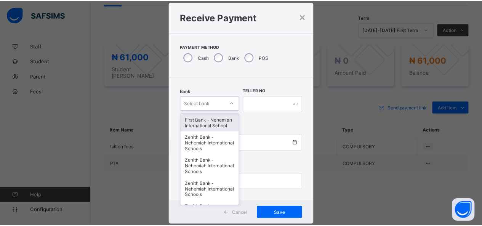
scroll to position [23, 0]
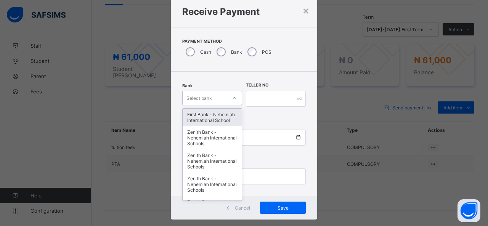
click at [238, 105] on div "option First Bank - Nehemiah International School focused, 1 of 17. 17 results …" at bounding box center [212, 98] width 60 height 14
click at [224, 117] on div "First Bank - Nehemiah International School" at bounding box center [212, 118] width 59 height 18
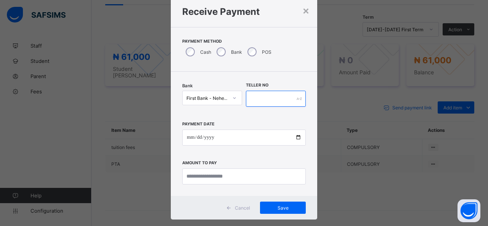
click at [261, 103] on input "text" at bounding box center [276, 99] width 60 height 16
type input "*****"
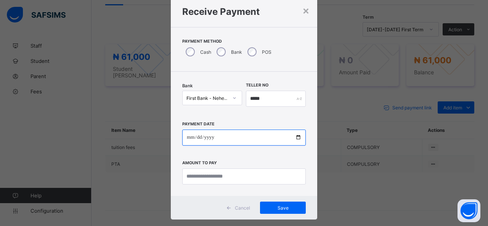
click at [296, 138] on input "date" at bounding box center [244, 138] width 124 height 16
type input "**********"
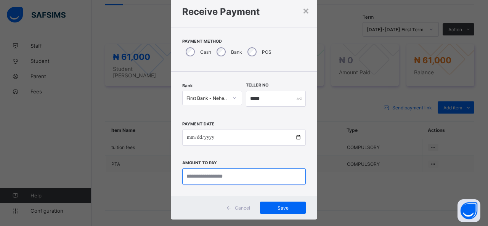
click at [207, 178] on input "currency" at bounding box center [244, 177] width 124 height 16
type input "********"
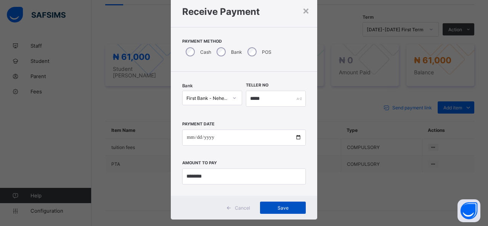
click at [288, 208] on span "Save" at bounding box center [283, 208] width 34 height 6
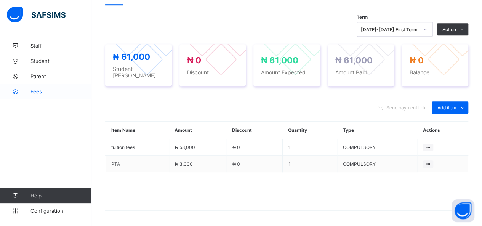
click at [34, 91] on span "Fees" at bounding box center [61, 91] width 61 height 6
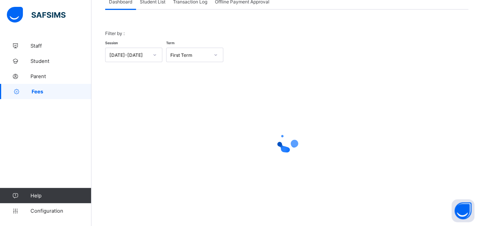
scroll to position [55, 0]
click at [150, 3] on span "Student List" at bounding box center [153, 3] width 26 height 6
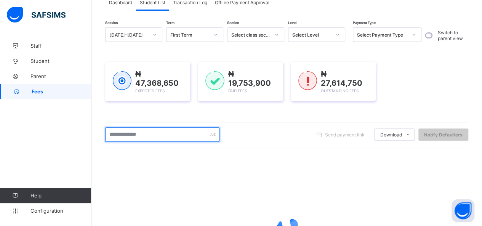
click at [149, 134] on input "text" at bounding box center [162, 134] width 114 height 14
type input "*********"
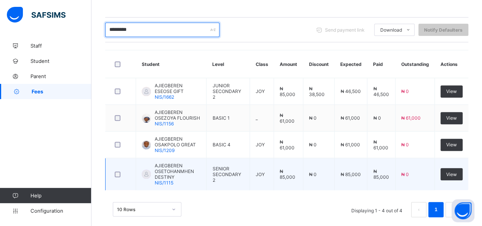
scroll to position [163, 0]
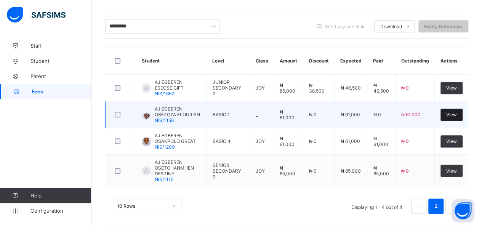
click at [451, 109] on div "View" at bounding box center [452, 115] width 22 height 12
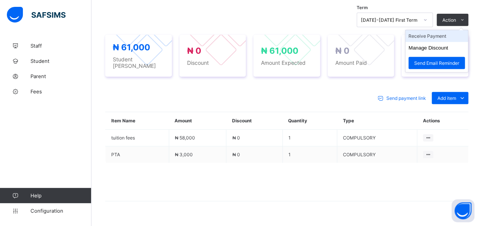
click at [445, 37] on li "Receive Payment" at bounding box center [437, 36] width 63 height 12
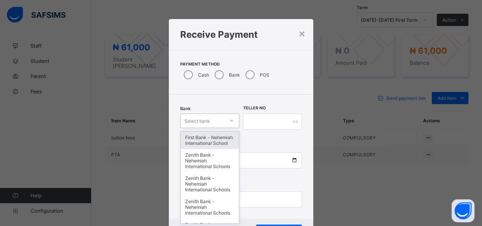
scroll to position [23, 0]
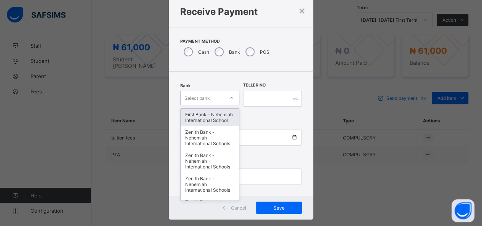
click at [217, 105] on div "option First Bank - Nehemiah International School focused, 1 of 17. 17 results …" at bounding box center [209, 98] width 59 height 14
click at [217, 122] on div "First Bank - Nehemiah International School" at bounding box center [210, 118] width 58 height 18
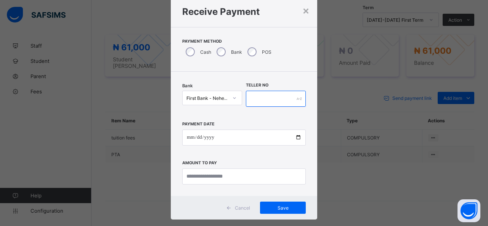
click at [259, 96] on input "text" at bounding box center [276, 99] width 60 height 16
type input "*****"
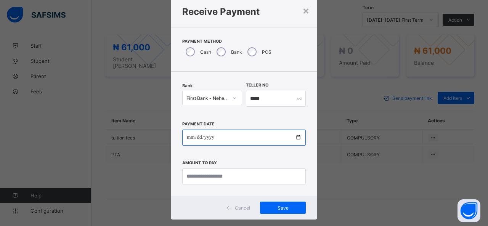
click at [298, 138] on input "date" at bounding box center [244, 138] width 124 height 16
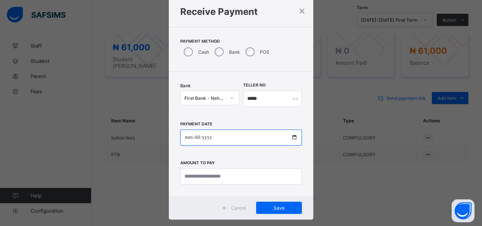
click at [290, 139] on input "date" at bounding box center [241, 138] width 122 height 16
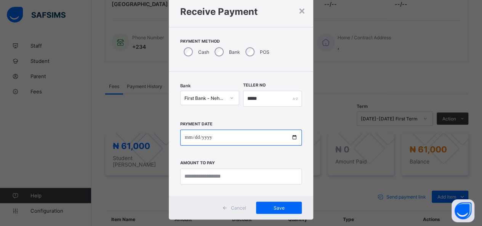
scroll to position [260, 0]
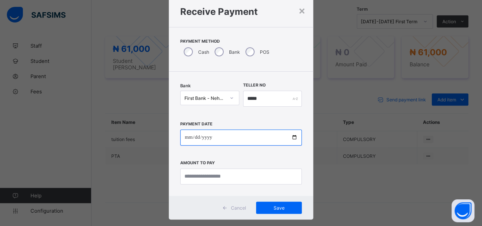
type input "**********"
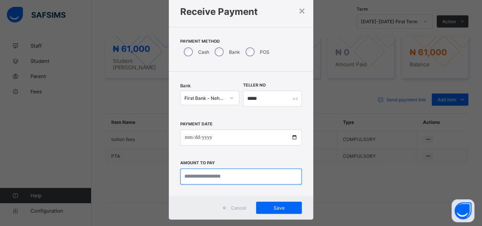
click at [223, 177] on input "currency" at bounding box center [241, 177] width 122 height 16
type input "********"
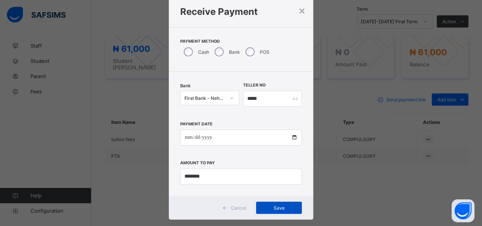
click at [279, 207] on span "Save" at bounding box center [279, 208] width 34 height 6
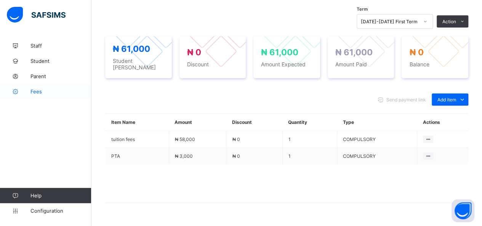
click at [34, 90] on span "Fees" at bounding box center [61, 91] width 61 height 6
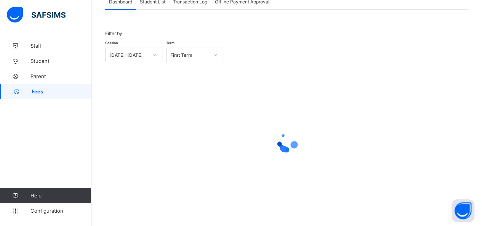
scroll to position [55, 0]
click at [156, 3] on span "Student List" at bounding box center [153, 3] width 26 height 6
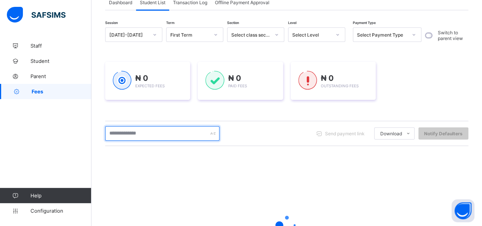
click at [161, 132] on input "text" at bounding box center [162, 133] width 114 height 14
type input "**********"
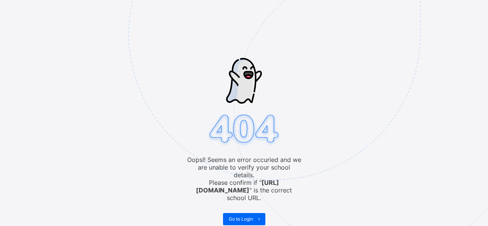
drag, startPoint x: 488, startPoint y: 0, endPoint x: 296, endPoint y: 39, distance: 195.8
click at [296, 39] on img at bounding box center [327, 72] width 398 height 369
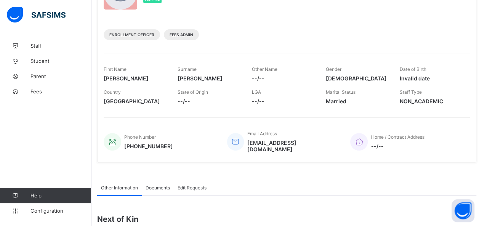
scroll to position [114, 0]
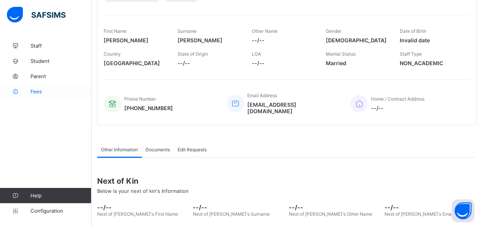
click at [34, 90] on span "Fees" at bounding box center [61, 91] width 61 height 6
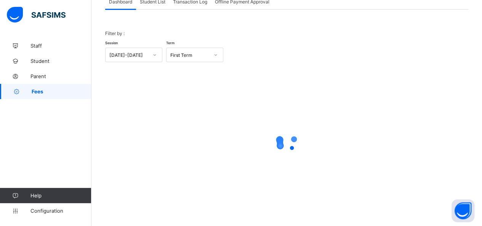
scroll to position [55, 0]
click at [159, 3] on span "Student List" at bounding box center [153, 3] width 26 height 6
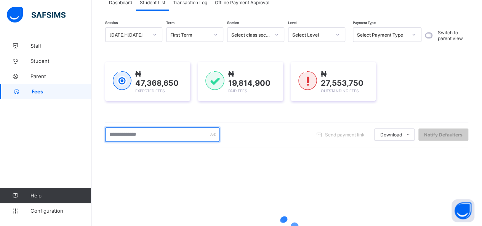
click at [143, 133] on input "text" at bounding box center [162, 134] width 114 height 14
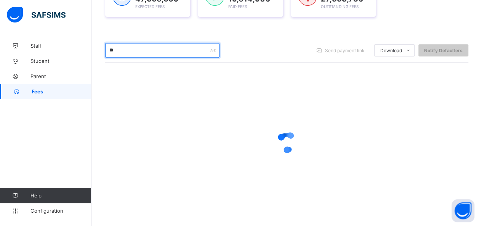
scroll to position [138, 0]
type input "**********"
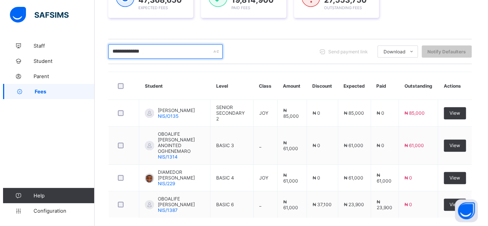
scroll to position [169, 0]
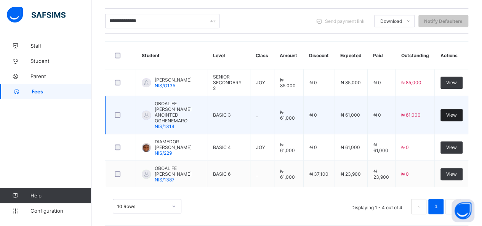
click at [457, 112] on span "View" at bounding box center [451, 115] width 11 height 6
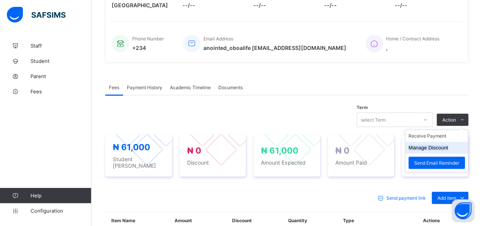
click at [446, 145] on button "Manage Discount" at bounding box center [429, 148] width 40 height 6
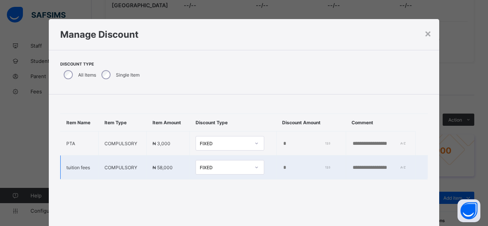
click at [346, 171] on td at bounding box center [380, 168] width 69 height 24
click at [346, 173] on td at bounding box center [380, 168] width 69 height 24
click at [352, 169] on input "text" at bounding box center [378, 168] width 53 height 6
type input "**********"
click at [283, 170] on input "*" at bounding box center [306, 168] width 47 height 6
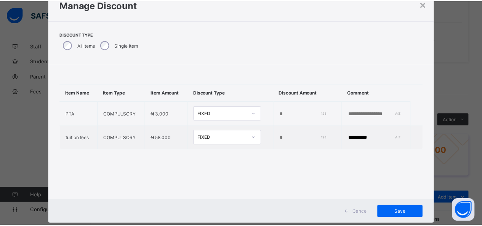
scroll to position [47, 0]
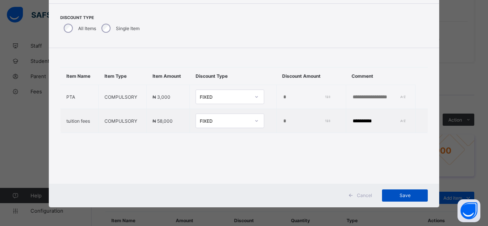
type input "*****"
click at [411, 193] on span "Save" at bounding box center [405, 196] width 34 height 6
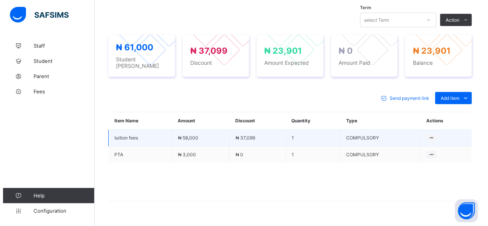
scroll to position [271, 0]
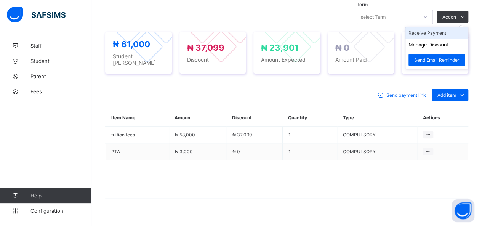
click at [456, 27] on li "Receive Payment" at bounding box center [437, 33] width 63 height 12
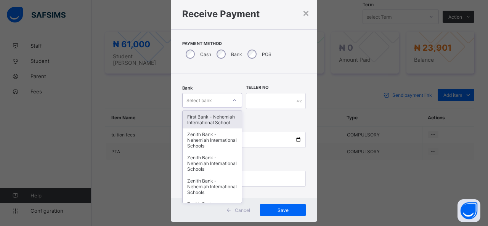
click at [204, 108] on div "option First Bank - Nehemiah International School focused, 1 of 17. 17 results …" at bounding box center [212, 100] width 60 height 14
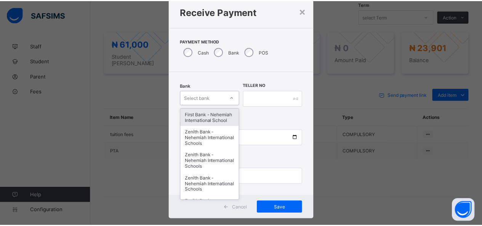
scroll to position [23, 0]
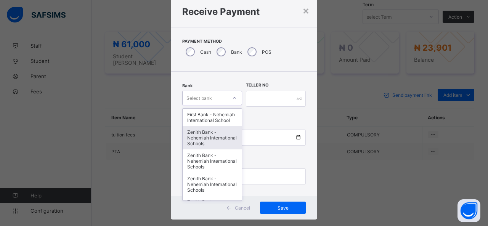
click at [204, 136] on div "Zenith Bank - Nehemiah International Schools" at bounding box center [212, 137] width 59 height 23
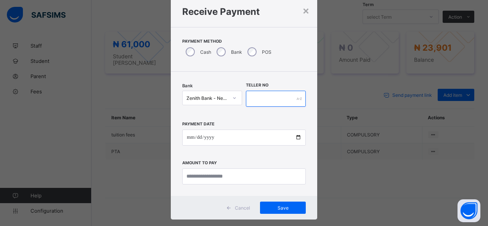
click at [262, 100] on input "text" at bounding box center [276, 99] width 60 height 16
type input "*****"
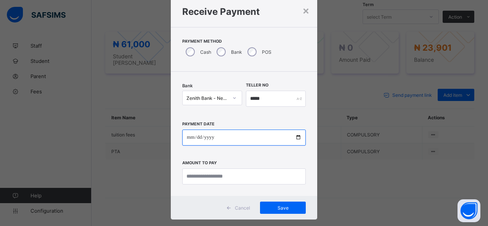
click at [299, 139] on input "date" at bounding box center [244, 138] width 124 height 16
type input "**********"
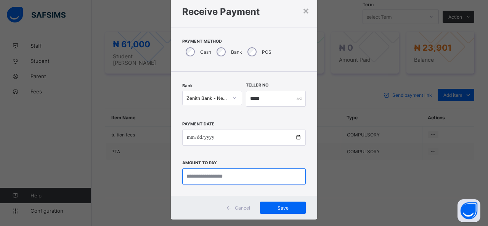
click at [214, 175] on input "currency" at bounding box center [244, 177] width 124 height 16
type input "********"
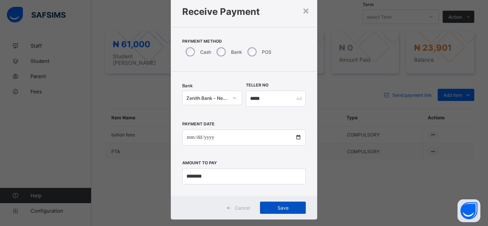
click at [286, 205] on span "Save" at bounding box center [283, 208] width 34 height 6
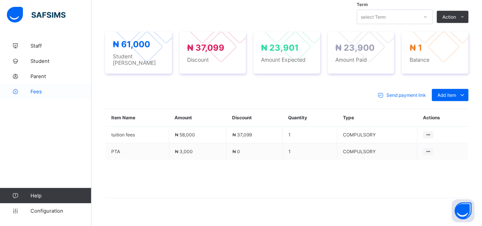
click at [40, 92] on span "Fees" at bounding box center [61, 91] width 61 height 6
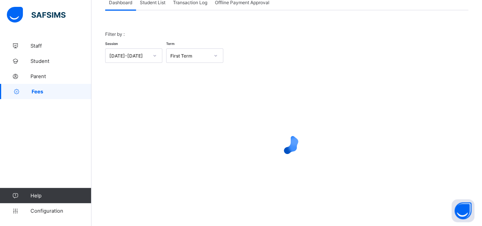
click at [158, 3] on span "Student List" at bounding box center [153, 3] width 26 height 6
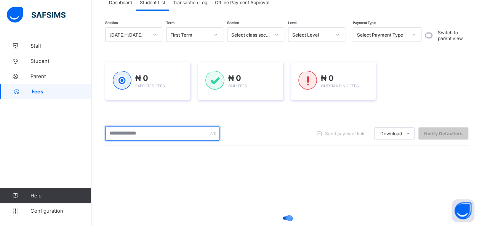
click at [141, 132] on input "text" at bounding box center [162, 133] width 114 height 14
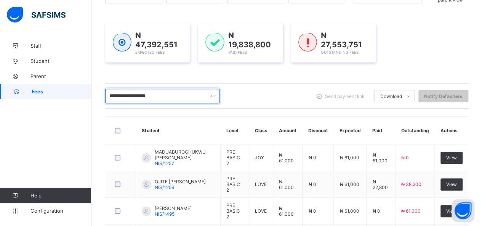
scroll to position [82, 0]
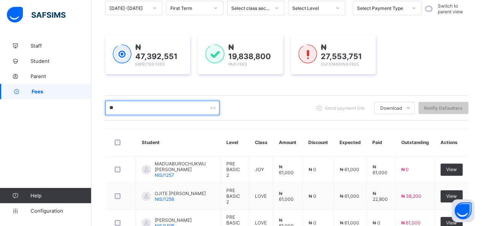
type input "*"
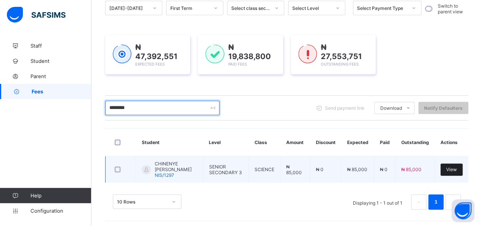
type input "********"
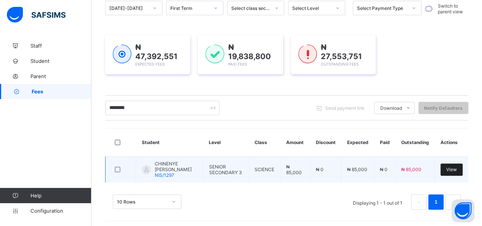
click at [463, 169] on div "View" at bounding box center [452, 170] width 22 height 12
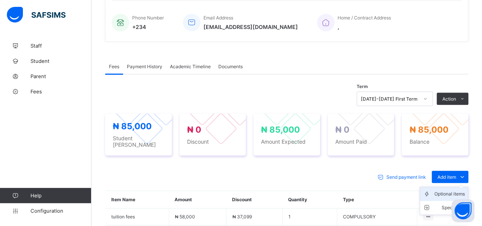
scroll to position [229, 0]
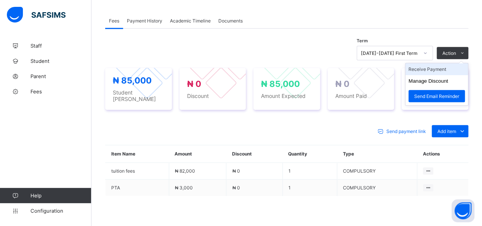
click at [445, 68] on li "Receive Payment" at bounding box center [437, 69] width 63 height 12
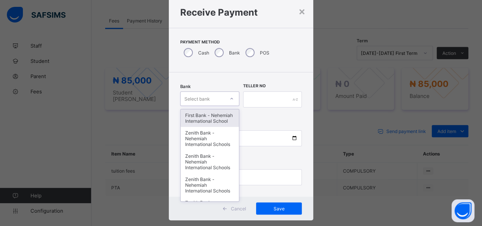
click at [220, 106] on div "option First Bank - Nehemiah International School focused, 1 of 17. 17 results …" at bounding box center [209, 99] width 59 height 14
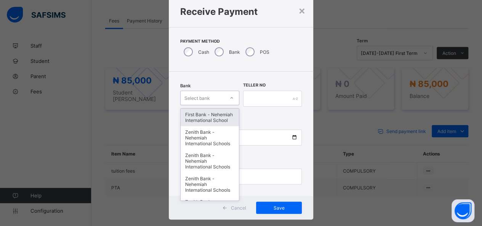
scroll to position [23, 0]
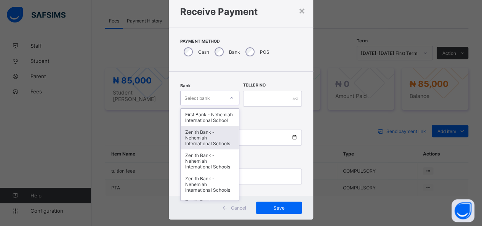
click at [214, 144] on div "Zenith Bank - Nehemiah International Schools" at bounding box center [210, 137] width 58 height 23
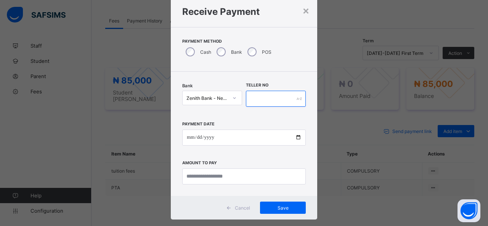
click at [272, 102] on input "text" at bounding box center [276, 99] width 60 height 16
type input "*****"
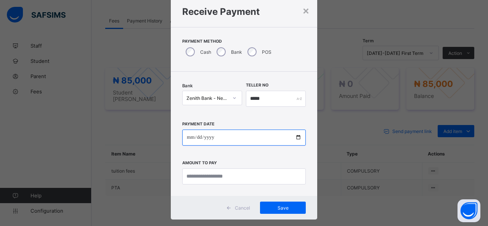
click at [294, 140] on input "date" at bounding box center [244, 138] width 124 height 16
type input "**********"
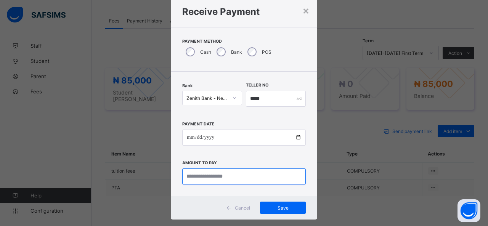
click at [202, 177] on input "currency" at bounding box center [244, 177] width 124 height 16
type input "********"
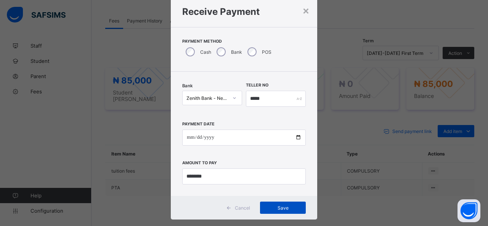
click at [270, 206] on span "Save" at bounding box center [283, 208] width 34 height 6
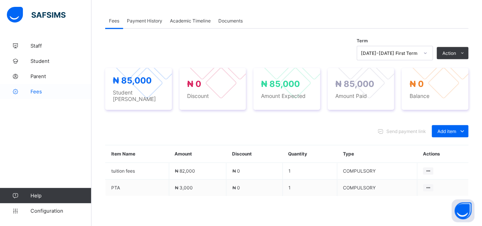
click at [36, 90] on span "Fees" at bounding box center [61, 91] width 61 height 6
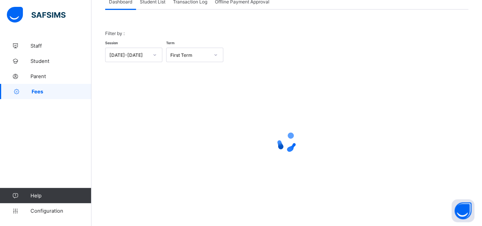
scroll to position [55, 0]
click at [154, 1] on span "Student List" at bounding box center [153, 3] width 26 height 6
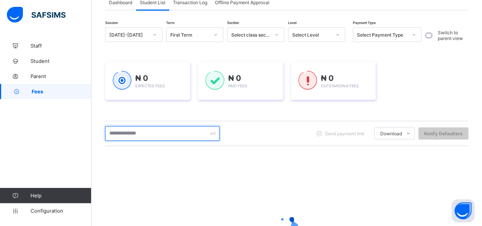
click at [154, 134] on input "text" at bounding box center [162, 133] width 114 height 14
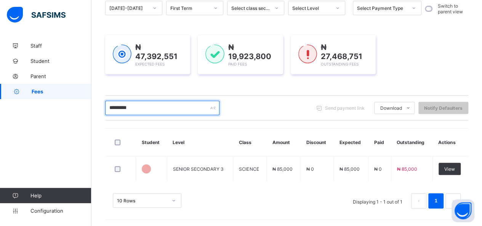
scroll to position [138, 0]
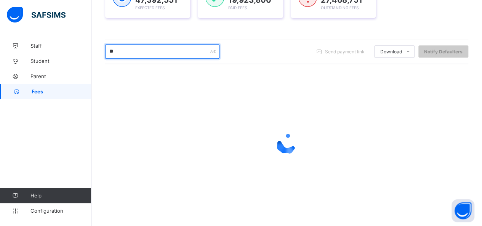
type input "*"
type input "******"
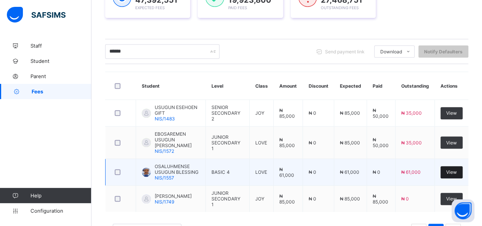
click at [457, 169] on span "View" at bounding box center [451, 172] width 11 height 6
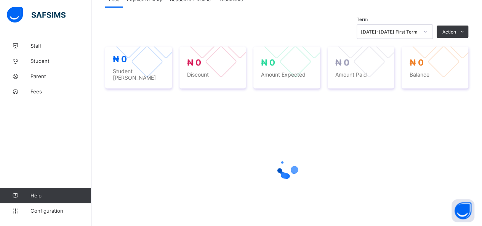
scroll to position [153, 0]
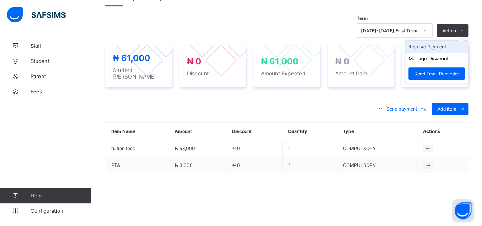
click at [440, 46] on li "Receive Payment" at bounding box center [437, 47] width 63 height 12
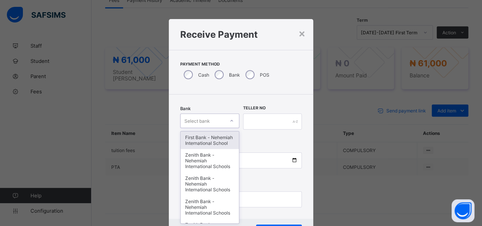
scroll to position [23, 0]
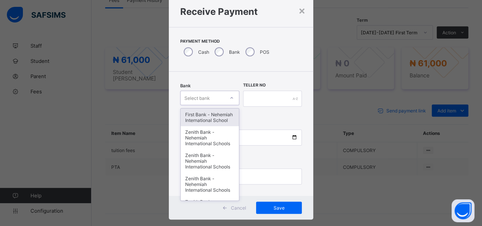
click at [218, 105] on div "option First Bank - Nehemiah International School focused, 1 of 17. 17 results …" at bounding box center [209, 98] width 59 height 14
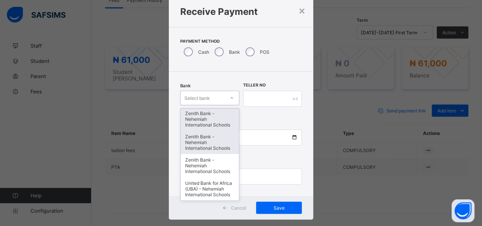
scroll to position [380, 0]
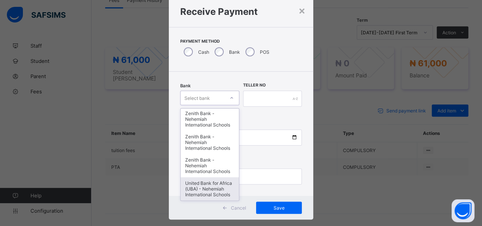
click at [201, 183] on div "United Bank for Africa (UBA) - Nehemiah International Schools" at bounding box center [210, 188] width 58 height 23
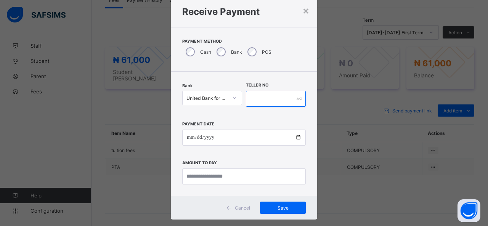
click at [263, 100] on input "text" at bounding box center [276, 99] width 60 height 16
type input "*****"
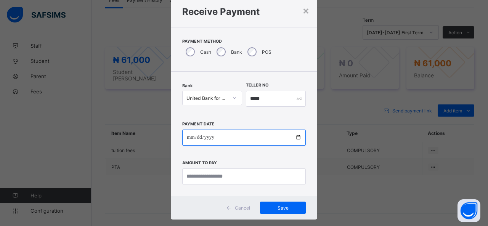
click at [296, 135] on input "date" at bounding box center [244, 138] width 124 height 16
type input "**********"
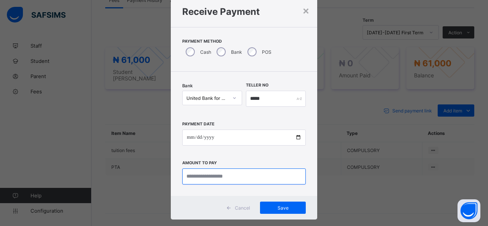
click at [200, 177] on input "currency" at bounding box center [244, 177] width 124 height 16
type input "********"
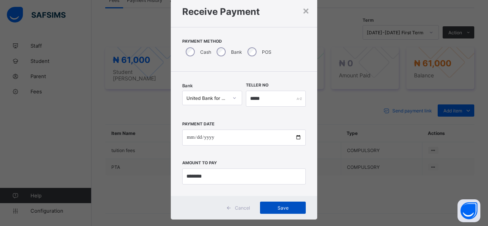
click at [268, 209] on span "Save" at bounding box center [283, 208] width 34 height 6
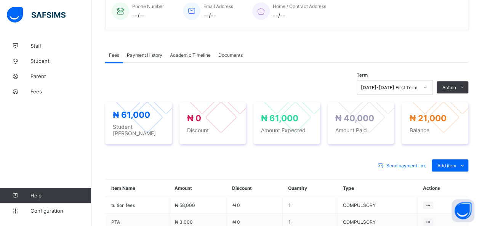
scroll to position [97, 0]
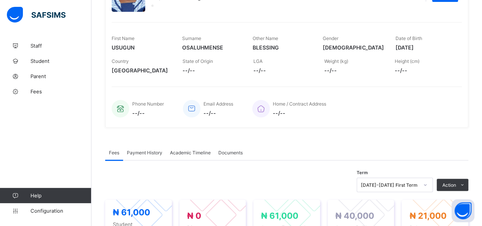
click at [217, 153] on div "Documents" at bounding box center [231, 152] width 32 height 15
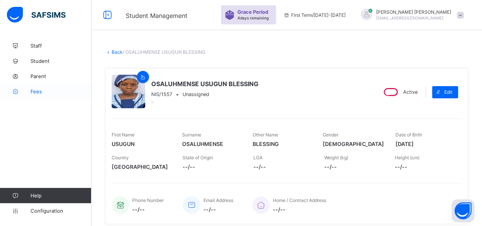
scroll to position [0, 0]
click at [39, 91] on span "Fees" at bounding box center [61, 91] width 61 height 6
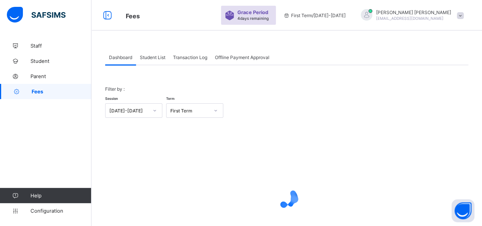
click at [157, 59] on span "Student List" at bounding box center [153, 58] width 26 height 6
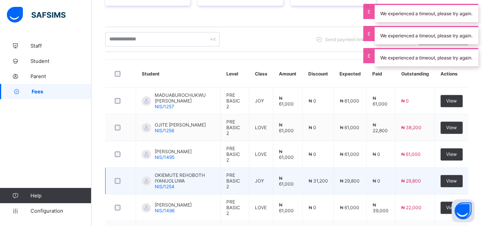
scroll to position [114, 0]
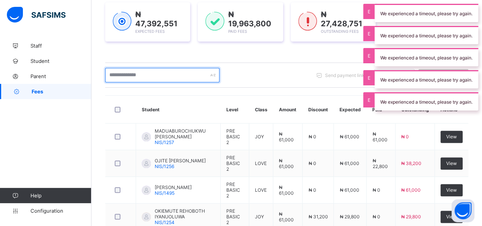
click at [116, 78] on input "text" at bounding box center [162, 75] width 114 height 14
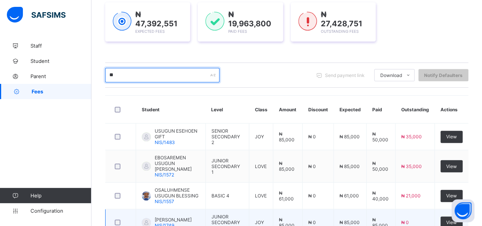
type input "*"
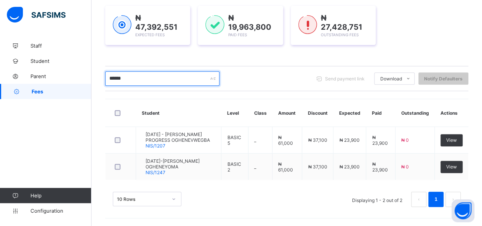
scroll to position [107, 0]
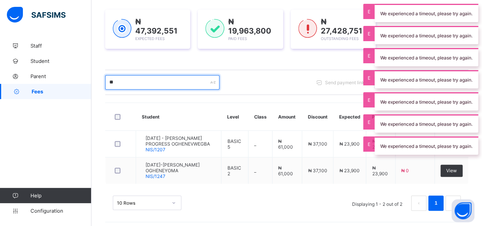
type input "*"
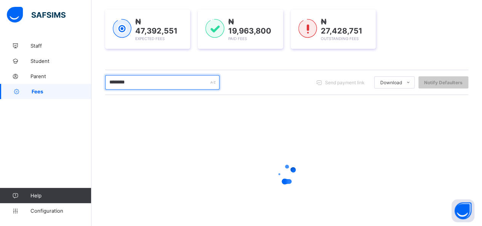
scroll to position [114, 0]
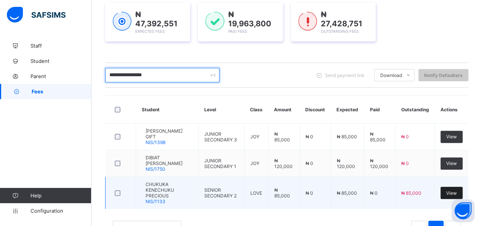
type input "**********"
click at [458, 187] on div "View" at bounding box center [452, 193] width 22 height 12
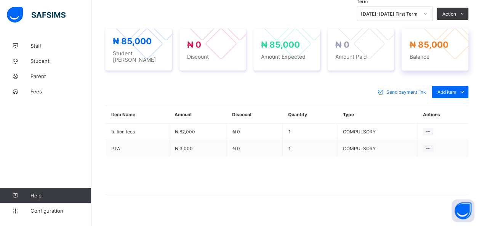
scroll to position [267, 0]
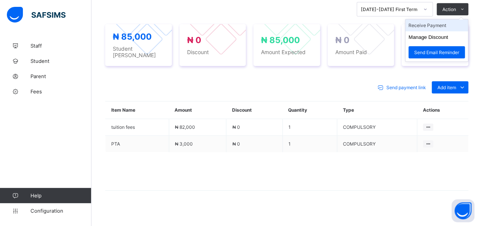
click at [431, 31] on li "Receive Payment" at bounding box center [437, 25] width 63 height 12
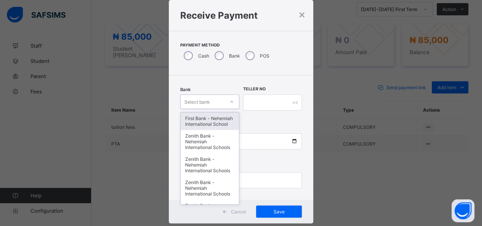
click at [213, 109] on div "option First Bank - Nehemiah International School focused, 1 of 17. 17 results …" at bounding box center [209, 102] width 59 height 14
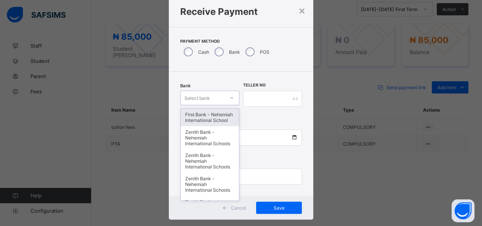
scroll to position [23, 0]
click at [213, 122] on div "First Bank - Nehemiah International School" at bounding box center [210, 118] width 58 height 18
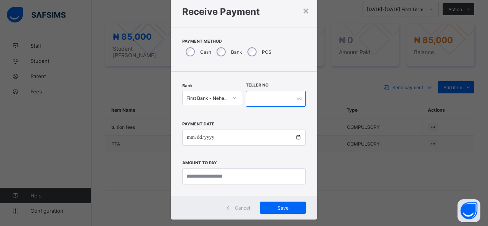
click at [265, 95] on input "text" at bounding box center [276, 99] width 60 height 16
type input "*****"
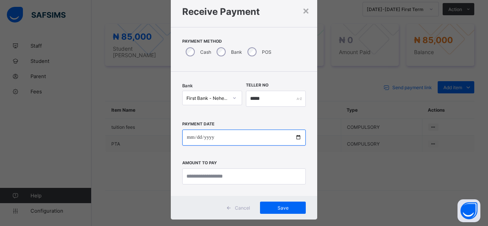
click at [297, 136] on input "date" at bounding box center [244, 138] width 124 height 16
type input "**********"
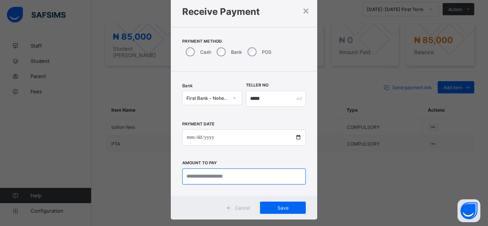
click at [233, 177] on input "currency" at bounding box center [244, 177] width 124 height 16
type input "********"
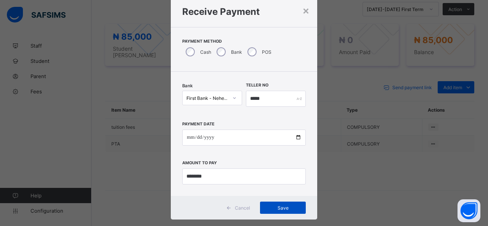
click at [273, 208] on span "Save" at bounding box center [283, 208] width 34 height 6
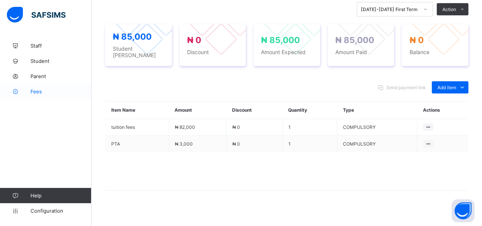
click at [41, 92] on span "Fees" at bounding box center [61, 91] width 61 height 6
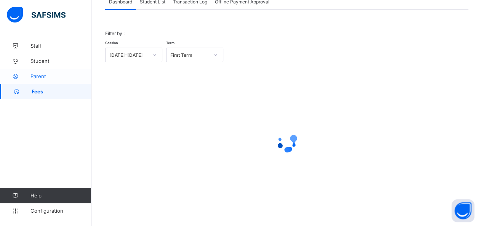
scroll to position [55, 0]
click at [150, 1] on span "Student List" at bounding box center [153, 3] width 26 height 6
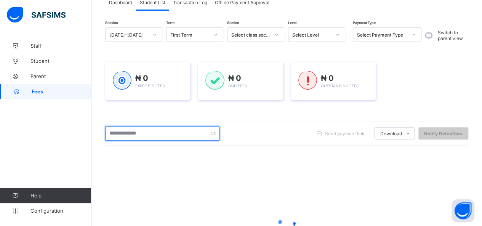
click at [143, 133] on input "text" at bounding box center [162, 133] width 114 height 14
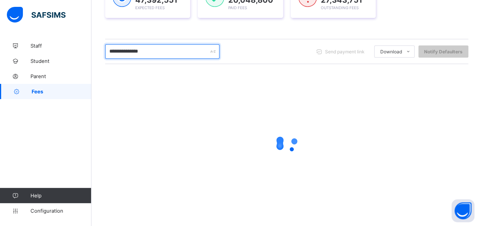
scroll to position [169, 0]
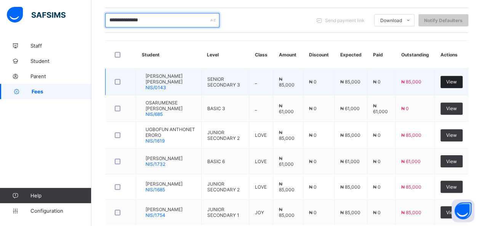
type input "**********"
click at [457, 79] on span "View" at bounding box center [451, 82] width 11 height 6
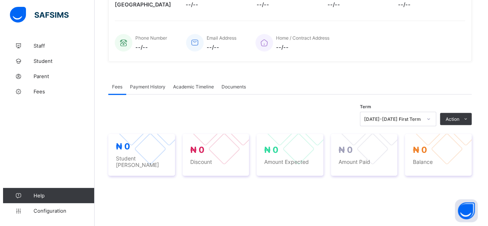
scroll to position [267, 0]
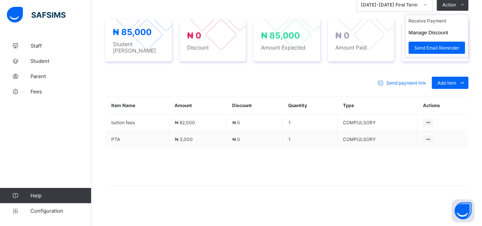
click at [442, 26] on ul "Receive Payment Manage Discount Send Email Reminder" at bounding box center [436, 35] width 63 height 43
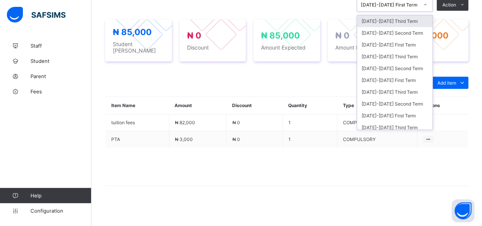
click at [432, 10] on div at bounding box center [425, 4] width 13 height 12
click at [428, 8] on icon at bounding box center [425, 5] width 5 height 8
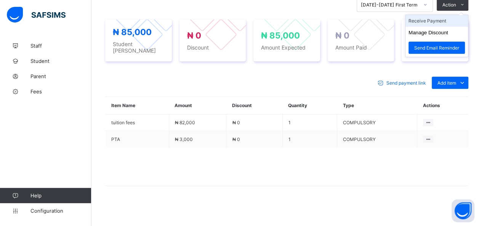
click at [447, 27] on li "Receive Payment" at bounding box center [437, 21] width 63 height 12
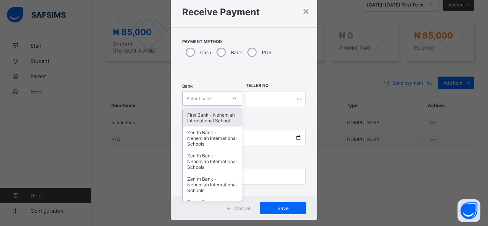
click at [225, 106] on div "option First Bank - Nehemiah International School focused, 1 of 17. 17 results …" at bounding box center [212, 98] width 60 height 14
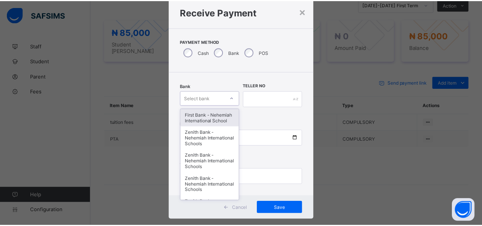
scroll to position [23, 0]
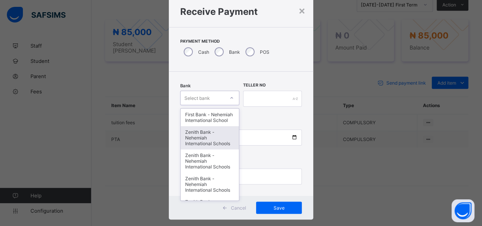
click at [217, 139] on div "Zenith Bank - Nehemiah International Schools" at bounding box center [210, 137] width 58 height 23
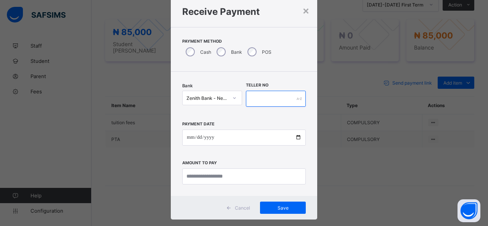
click at [268, 101] on input "text" at bounding box center [276, 99] width 60 height 16
type input "*****"
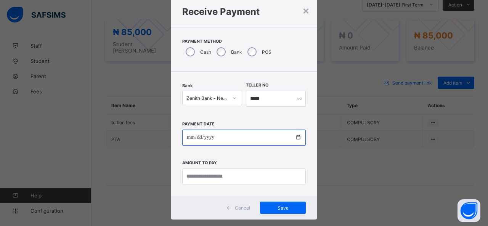
click at [294, 137] on input "date" at bounding box center [244, 138] width 124 height 16
type input "**********"
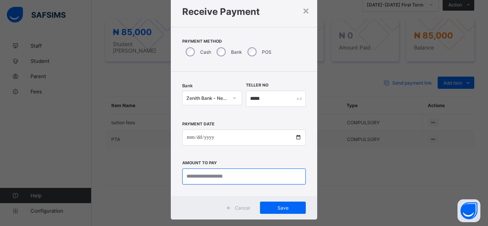
click at [215, 180] on input "currency" at bounding box center [244, 177] width 124 height 16
type input "********"
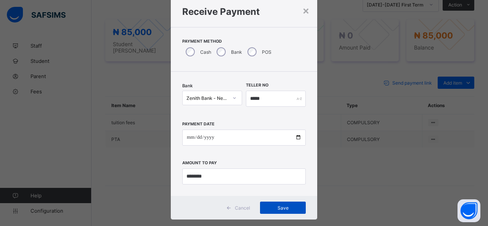
click at [283, 204] on div "Save" at bounding box center [283, 208] width 46 height 12
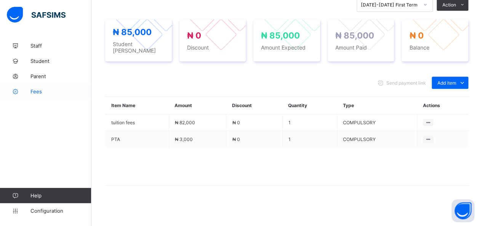
click at [42, 92] on span "Fees" at bounding box center [61, 91] width 61 height 6
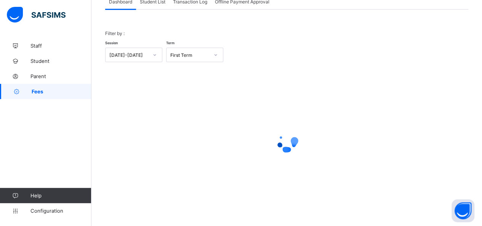
scroll to position [55, 0]
click at [156, 0] on span "Student List" at bounding box center [153, 3] width 26 height 6
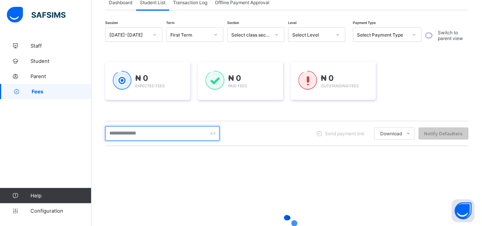
click at [154, 133] on input "text" at bounding box center [162, 133] width 114 height 14
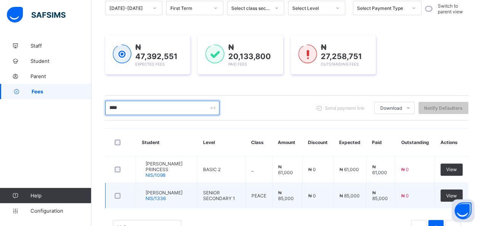
scroll to position [93, 0]
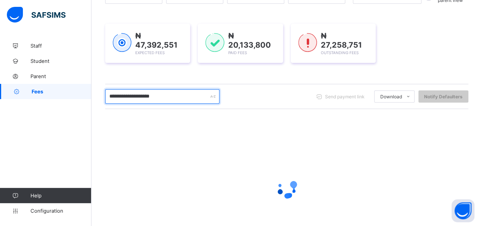
type input "**********"
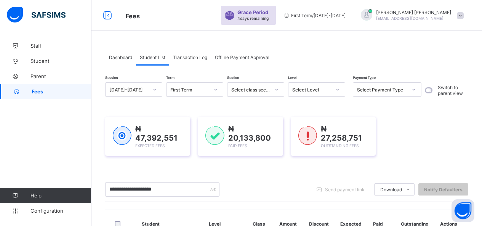
scroll to position [93, 0]
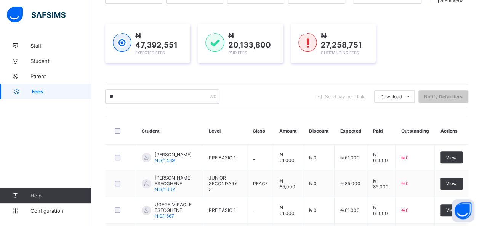
type input "*"
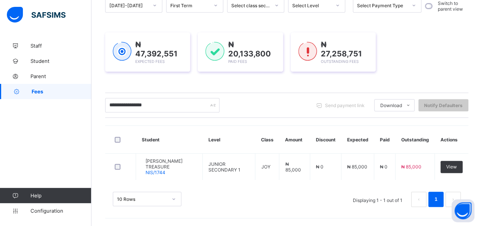
scroll to position [87, 0]
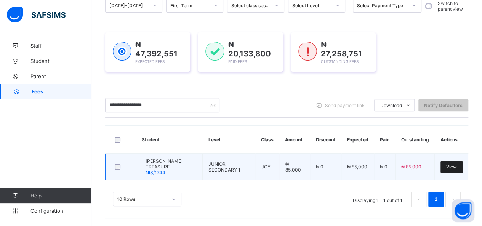
type input "**********"
click at [453, 164] on span "View" at bounding box center [451, 167] width 11 height 6
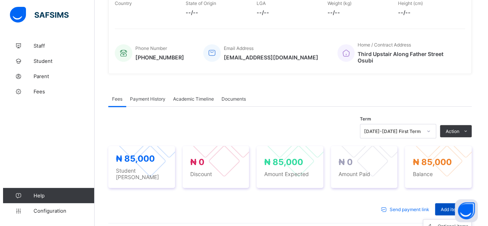
scroll to position [249, 0]
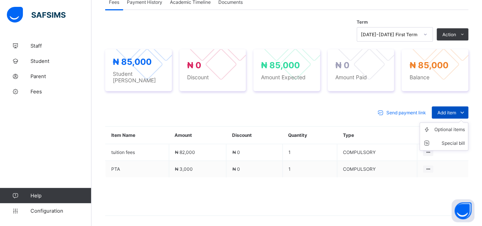
click at [453, 110] on span "Add item" at bounding box center [447, 113] width 19 height 6
click at [458, 126] on div "Optional items" at bounding box center [450, 130] width 31 height 8
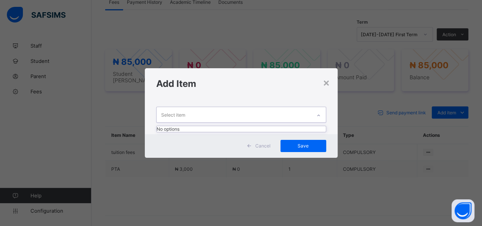
click at [291, 116] on div "Select item" at bounding box center [234, 114] width 155 height 15
click at [273, 114] on div "Select item" at bounding box center [234, 114] width 155 height 15
click at [274, 114] on div "Select item" at bounding box center [234, 114] width 155 height 15
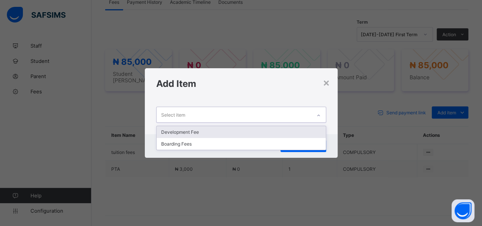
click at [246, 130] on div "Development Fee" at bounding box center [241, 132] width 169 height 12
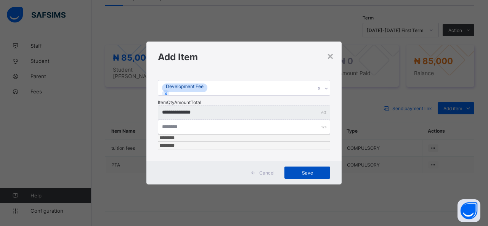
click at [310, 170] on span "Save" at bounding box center [307, 173] width 34 height 6
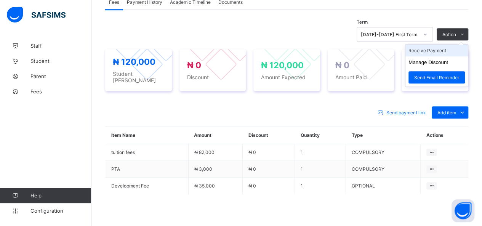
click at [437, 45] on li "Receive Payment" at bounding box center [437, 51] width 63 height 12
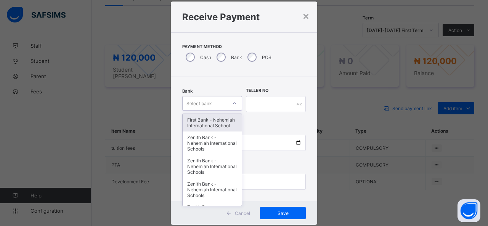
click at [227, 111] on div "option First Bank - Nehemiah International School focused, 1 of 17. 17 results …" at bounding box center [212, 103] width 60 height 14
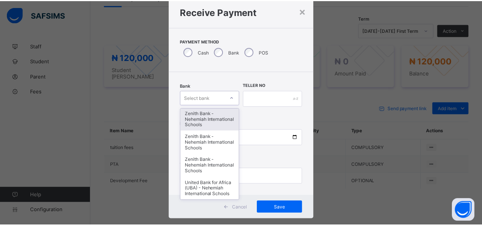
scroll to position [374, 0]
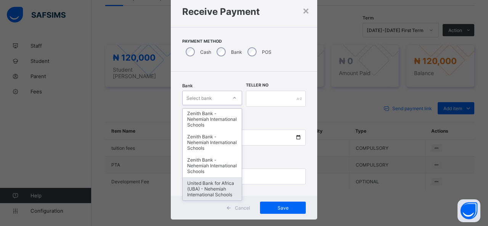
click at [203, 190] on div "United Bank for Africa (UBA) - Nehemiah International Schools" at bounding box center [212, 188] width 59 height 23
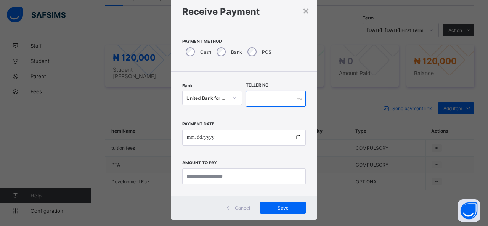
click at [259, 101] on input "text" at bounding box center [276, 99] width 60 height 16
type input "*****"
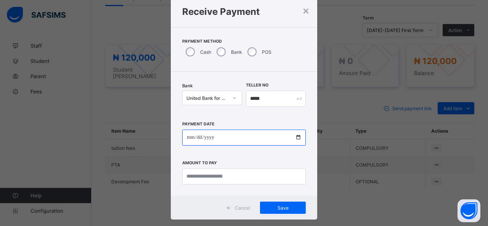
click at [296, 138] on input "date" at bounding box center [244, 138] width 124 height 16
type input "**********"
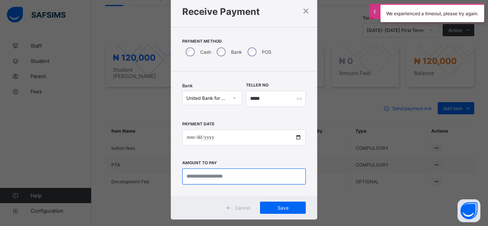
click at [210, 177] on input "currency" at bounding box center [244, 177] width 124 height 16
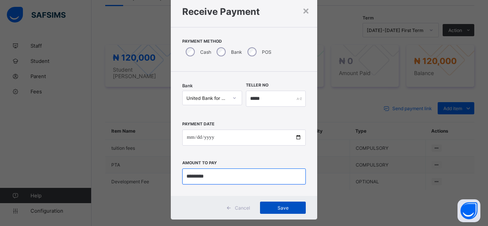
type input "*********"
click at [272, 207] on span "Save" at bounding box center [283, 208] width 34 height 6
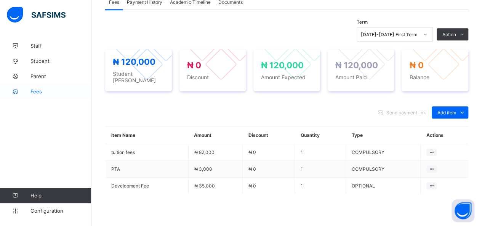
click at [39, 93] on span "Fees" at bounding box center [61, 91] width 61 height 6
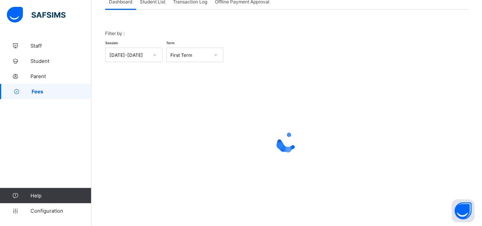
scroll to position [55, 0]
click at [151, 1] on span "Student List" at bounding box center [153, 3] width 26 height 6
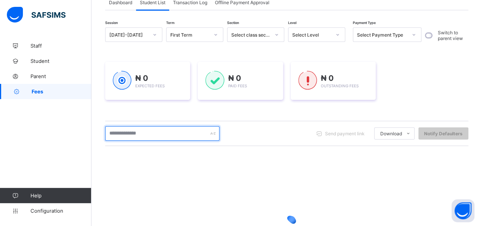
click at [162, 133] on input "text" at bounding box center [162, 133] width 114 height 14
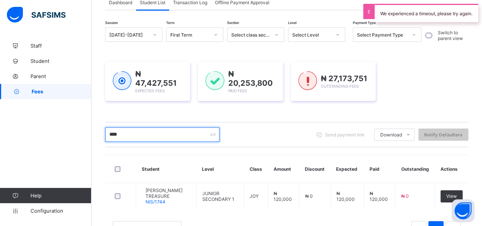
click at [154, 134] on input "****" at bounding box center [162, 134] width 114 height 14
click at [249, 131] on div "**** Send payment link Download Students Payment Students Payment Status Studen…" at bounding box center [286, 134] width 363 height 14
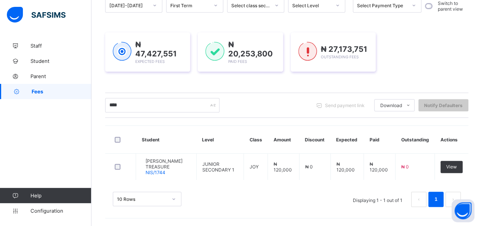
scroll to position [87, 0]
click at [119, 100] on input "****" at bounding box center [162, 105] width 114 height 14
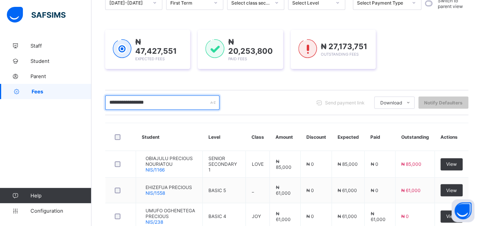
click at [157, 100] on input "**********" at bounding box center [162, 102] width 114 height 14
type input "*"
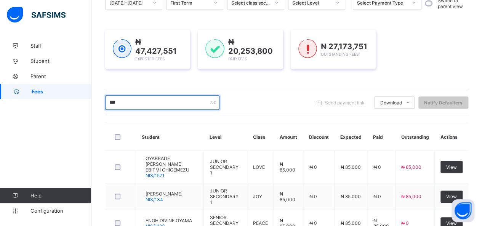
type input "******"
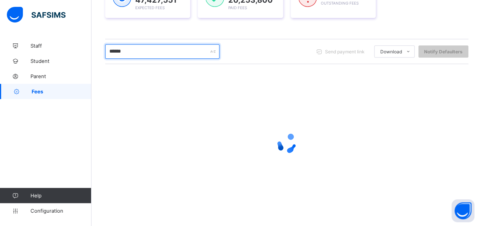
scroll to position [133, 0]
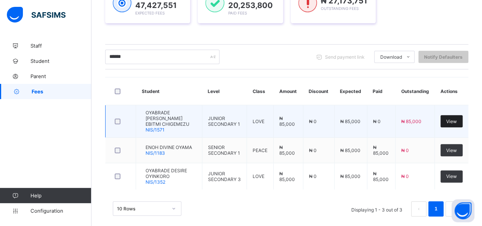
click at [453, 119] on span "View" at bounding box center [451, 122] width 11 height 6
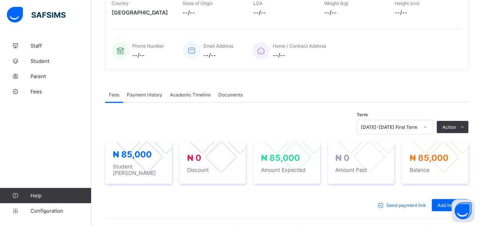
scroll to position [229, 0]
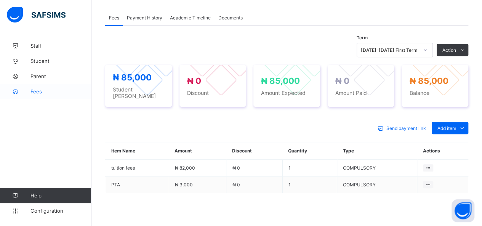
click at [40, 90] on span "Fees" at bounding box center [61, 91] width 61 height 6
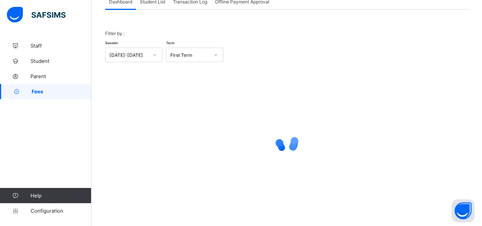
scroll to position [55, 0]
click at [153, 3] on span "Student List" at bounding box center [153, 3] width 26 height 6
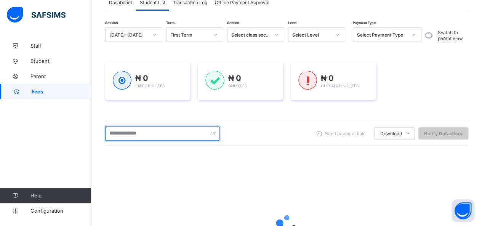
click at [158, 137] on input "text" at bounding box center [162, 133] width 114 height 14
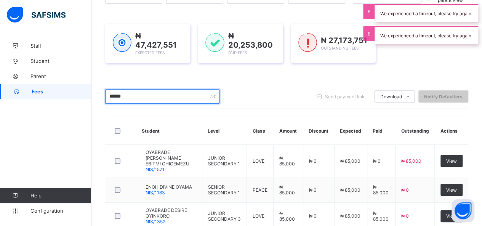
scroll to position [133, 0]
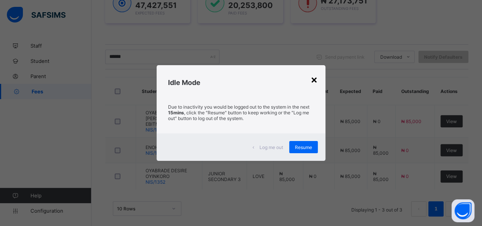
click at [316, 80] on div "×" at bounding box center [314, 79] width 7 height 13
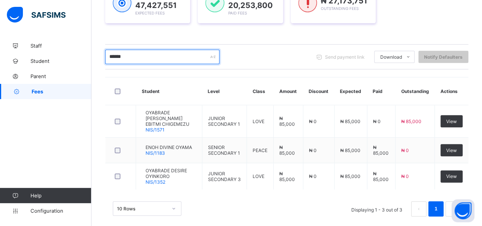
click at [143, 55] on input "******" at bounding box center [162, 57] width 114 height 14
type input "*"
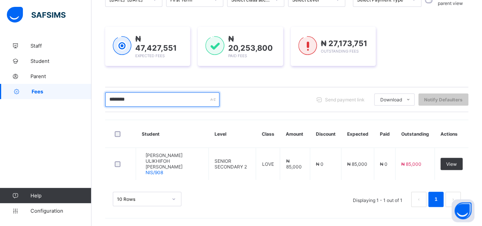
scroll to position [82, 0]
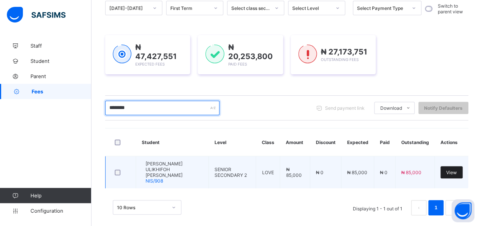
type input "********"
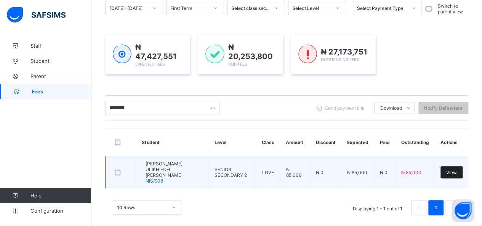
click at [453, 170] on span "View" at bounding box center [451, 173] width 11 height 6
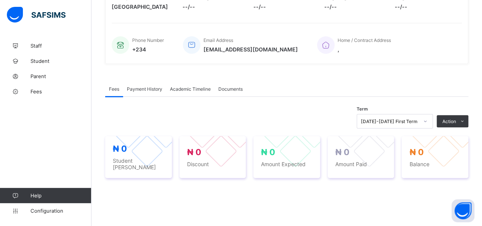
scroll to position [247, 0]
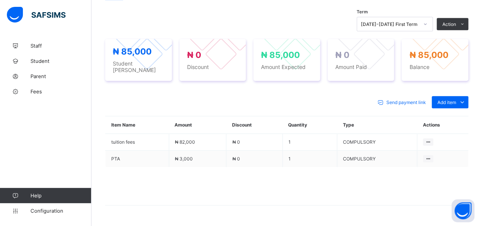
click at [0, 0] on li "Receive Payment" at bounding box center [0, 0] width 0 height 0
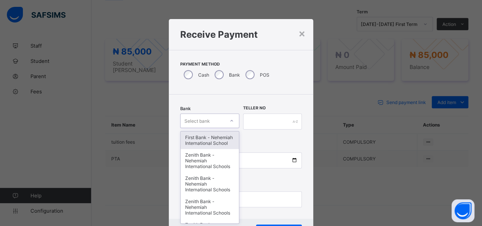
scroll to position [23, 0]
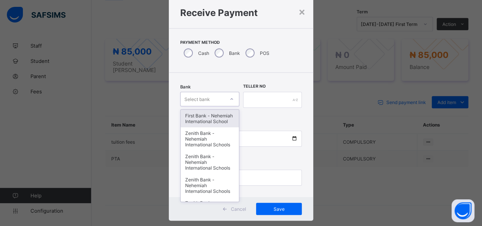
click at [221, 106] on div "option First Bank - Nehemiah International School focused, 1 of 17. 17 results …" at bounding box center [209, 99] width 59 height 14
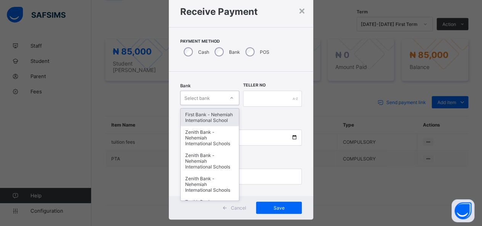
click at [221, 122] on div "First Bank - Nehemiah International School" at bounding box center [210, 118] width 58 height 18
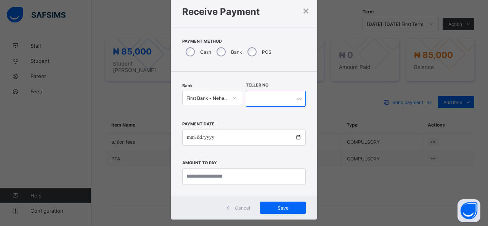
click at [268, 101] on input "text" at bounding box center [276, 99] width 60 height 16
type input "*****"
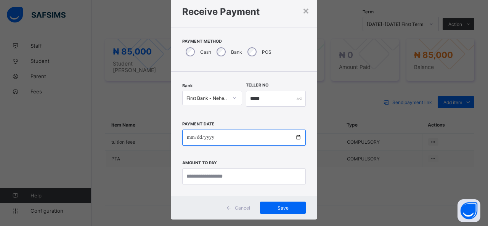
click at [298, 137] on input "date" at bounding box center [244, 138] width 124 height 16
type input "**********"
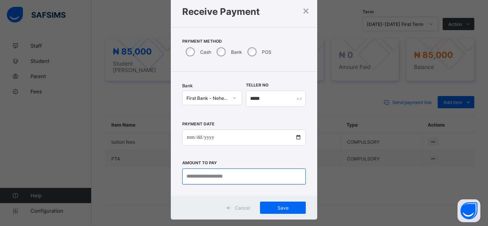
click at [210, 177] on input "currency" at bounding box center [244, 177] width 124 height 16
type input "********"
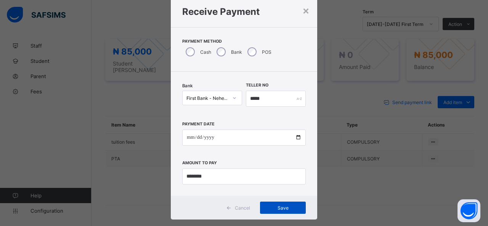
click at [268, 206] on span "Save" at bounding box center [283, 208] width 34 height 6
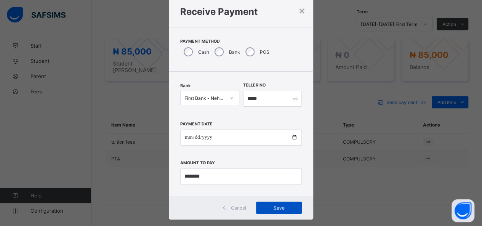
click at [286, 208] on span "Save" at bounding box center [279, 208] width 34 height 6
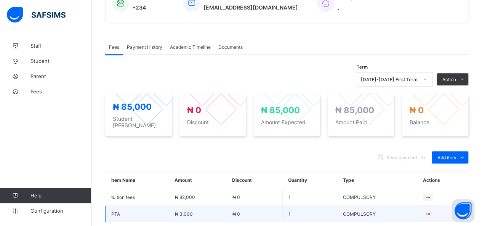
scroll to position [171, 0]
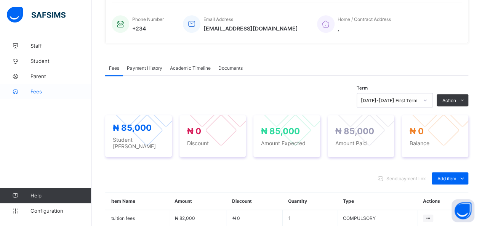
click at [39, 93] on span "Fees" at bounding box center [61, 91] width 61 height 6
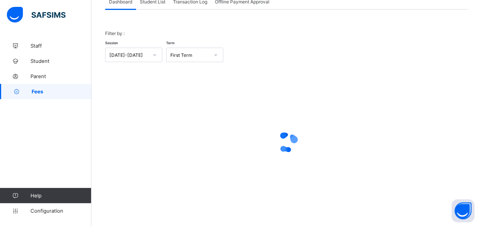
scroll to position [55, 0]
click at [155, 2] on span "Student List" at bounding box center [153, 3] width 26 height 6
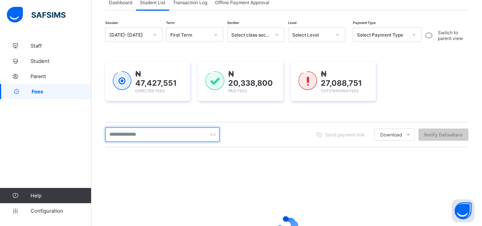
click at [156, 137] on input "text" at bounding box center [162, 134] width 114 height 14
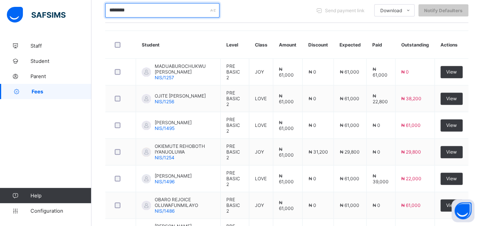
scroll to position [158, 0]
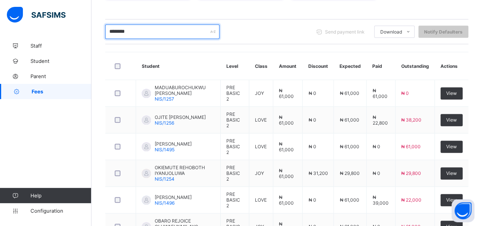
click at [133, 31] on input "********" at bounding box center [162, 31] width 114 height 14
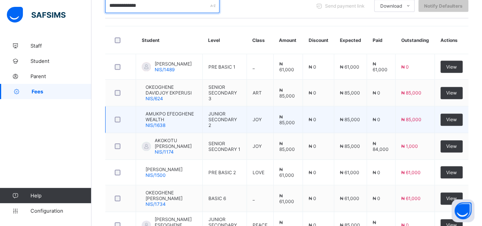
scroll to position [174, 0]
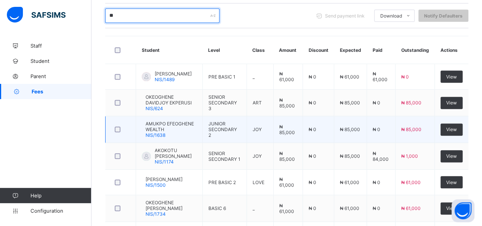
type input "*"
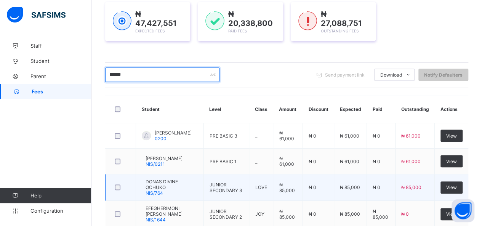
scroll to position [74, 0]
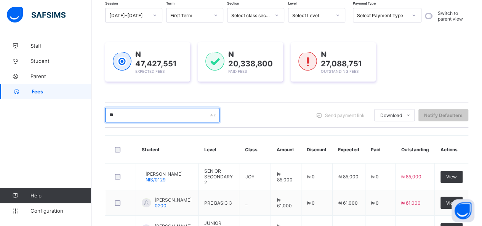
type input "*"
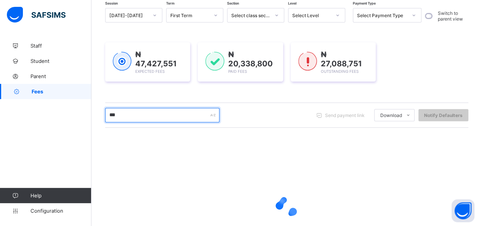
type input "******"
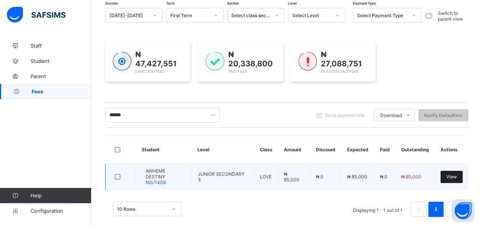
click at [456, 175] on span "View" at bounding box center [451, 177] width 11 height 6
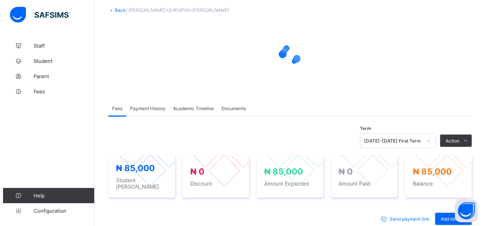
scroll to position [153, 0]
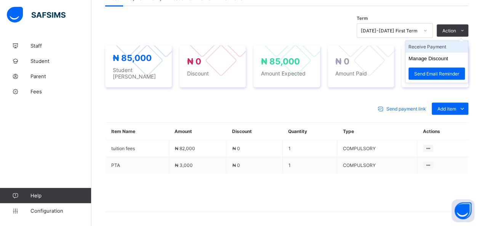
click at [438, 45] on li "Receive Payment" at bounding box center [437, 47] width 63 height 12
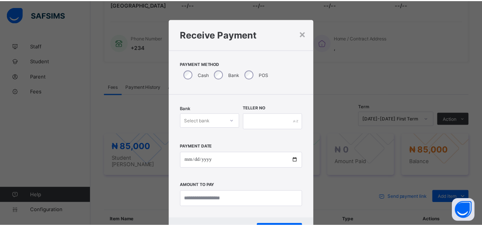
scroll to position [249, 0]
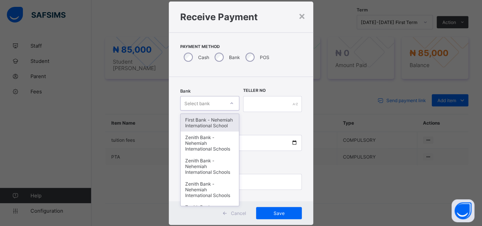
click at [207, 111] on div "option First Bank - Nehemiah International School focused, 1 of 17. 17 results …" at bounding box center [209, 103] width 59 height 14
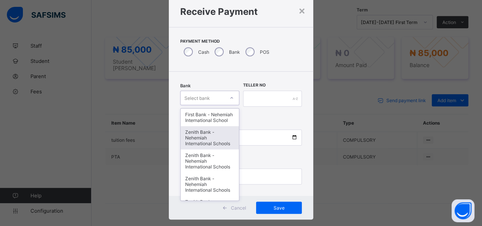
drag, startPoint x: 203, startPoint y: 153, endPoint x: 211, endPoint y: 145, distance: 12.1
click at [203, 149] on div "Zenith Bank - Nehemiah International Schools" at bounding box center [210, 137] width 58 height 23
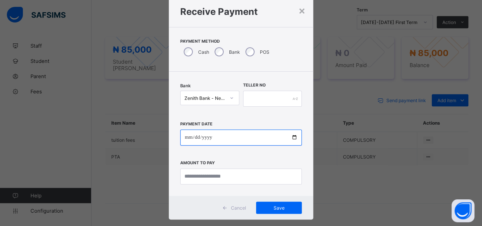
click at [296, 138] on input "date" at bounding box center [241, 138] width 122 height 16
click at [291, 138] on input "date" at bounding box center [241, 138] width 122 height 16
type input "**********"
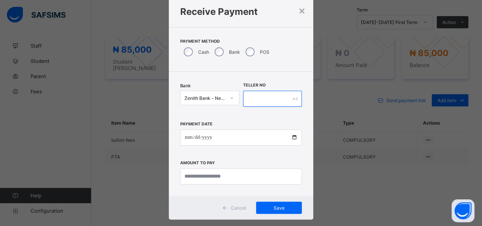
click at [264, 95] on input "text" at bounding box center [272, 99] width 59 height 16
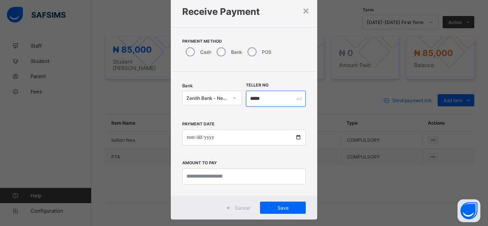
type input "*****"
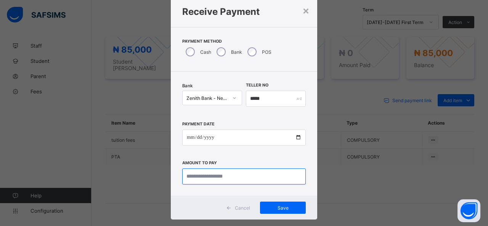
click at [198, 174] on input "currency" at bounding box center [244, 177] width 124 height 16
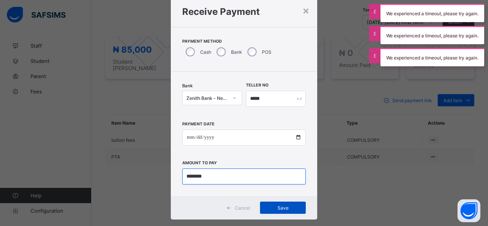
type input "********"
click at [292, 207] on span "Save" at bounding box center [283, 208] width 34 height 6
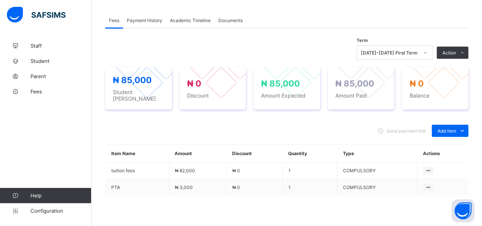
scroll to position [173, 0]
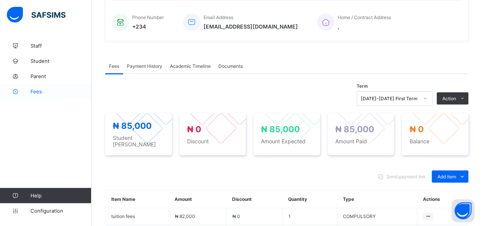
click at [33, 90] on span "Fees" at bounding box center [61, 91] width 61 height 6
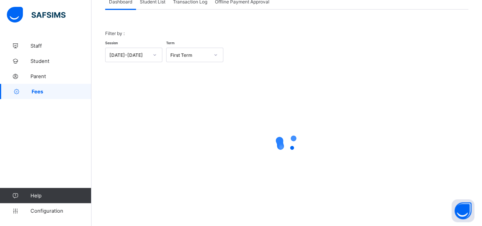
scroll to position [55, 0]
drag, startPoint x: 152, startPoint y: 2, endPoint x: 151, endPoint y: 6, distance: 5.0
click at [151, 3] on span "Student List" at bounding box center [153, 3] width 26 height 6
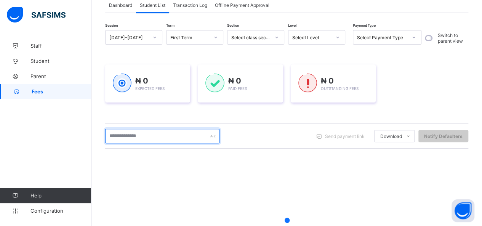
click at [156, 137] on input "text" at bounding box center [162, 136] width 114 height 14
